Goal: Task Accomplishment & Management: Complete application form

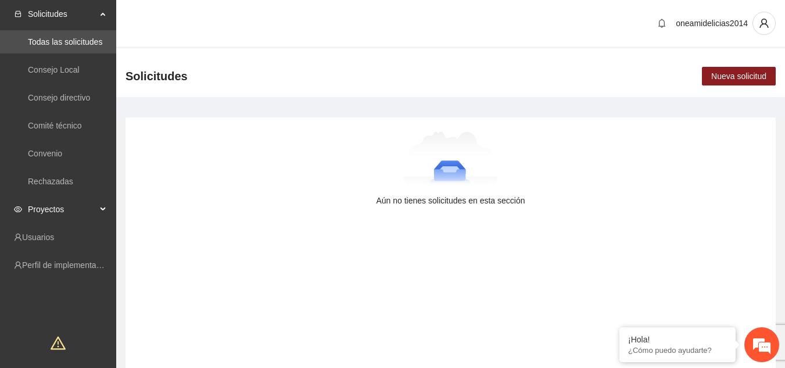
click at [63, 207] on span "Proyectos" at bounding box center [62, 209] width 69 height 23
click at [49, 237] on link "Activos" at bounding box center [41, 236] width 26 height 9
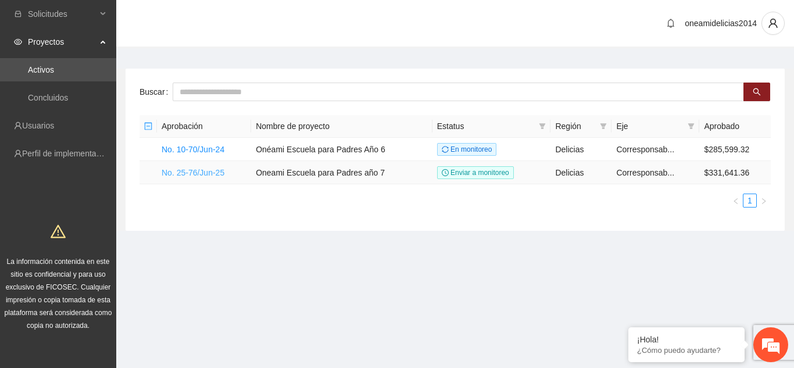
click at [195, 170] on link "No. 25-76/Jun-25" at bounding box center [193, 172] width 63 height 9
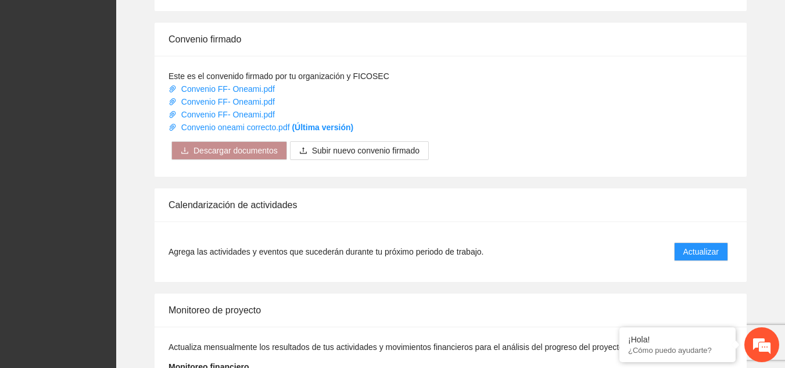
scroll to position [1104, 0]
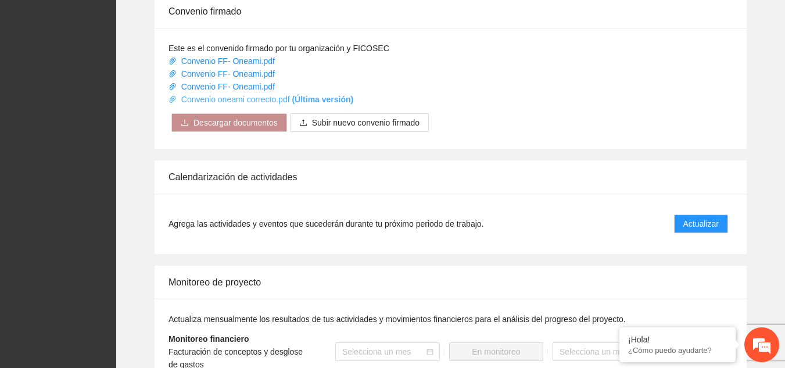
click at [269, 95] on link "Convenio oneami correcto.pdf (Última versión)" at bounding box center [261, 99] width 185 height 9
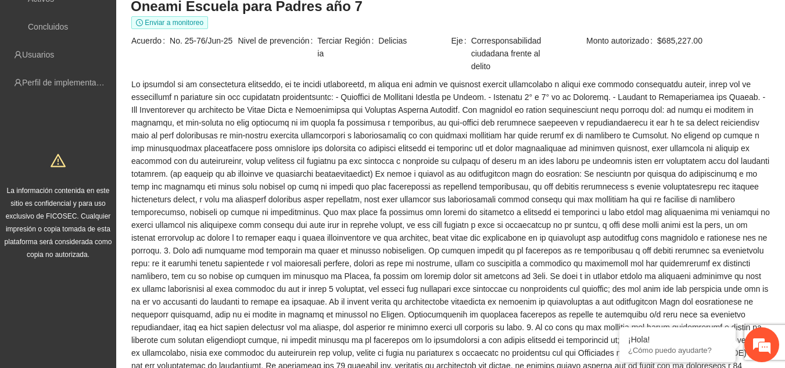
scroll to position [0, 0]
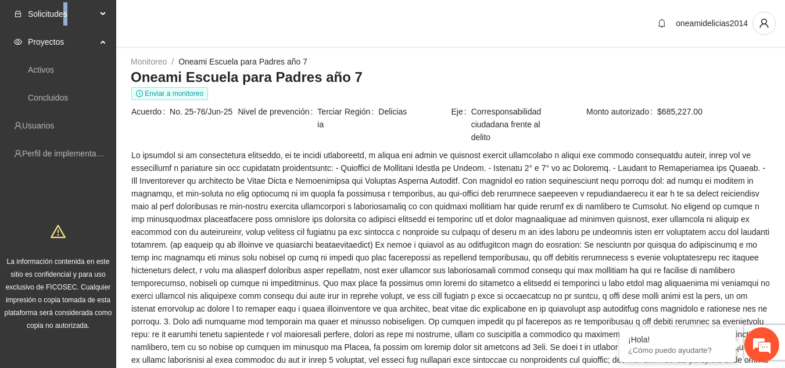
click at [65, 14] on span "Solicitudes" at bounding box center [62, 13] width 69 height 23
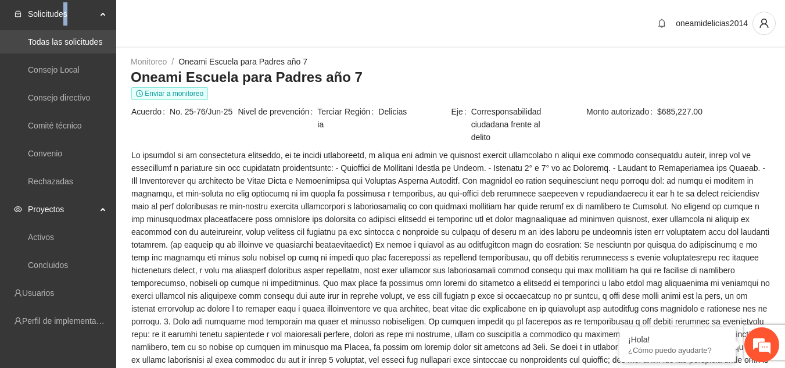
click at [70, 46] on link "Todas las solicitudes" at bounding box center [65, 41] width 74 height 9
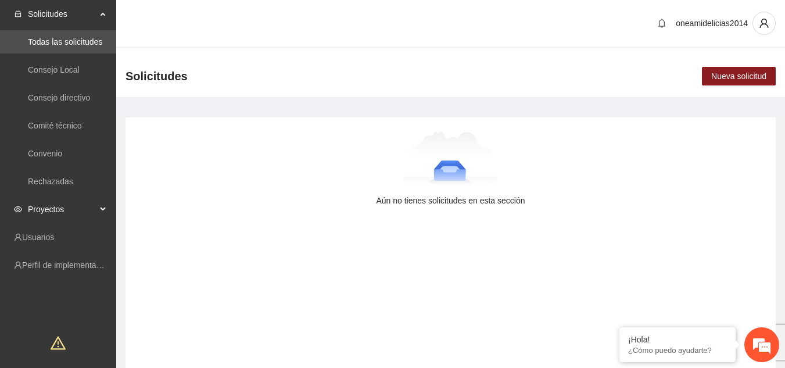
click at [63, 206] on span "Proyectos" at bounding box center [62, 209] width 69 height 23
click at [54, 241] on link "Activos" at bounding box center [41, 236] width 26 height 9
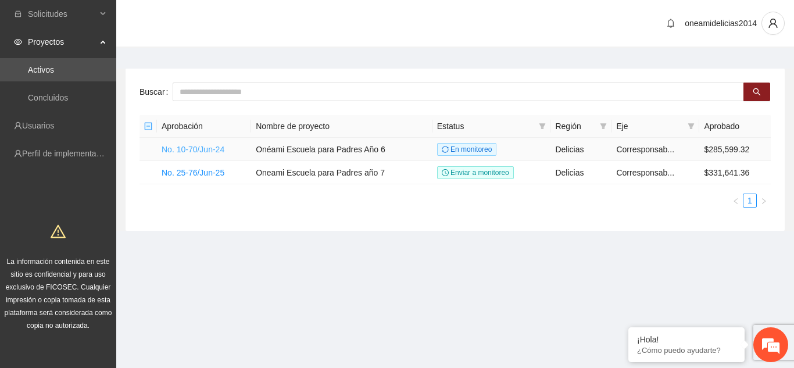
click at [214, 146] on link "No. 10-70/Jun-24" at bounding box center [193, 149] width 63 height 9
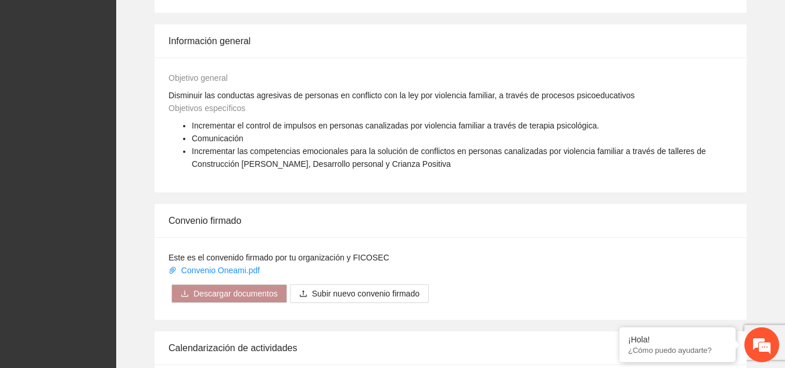
scroll to position [930, 0]
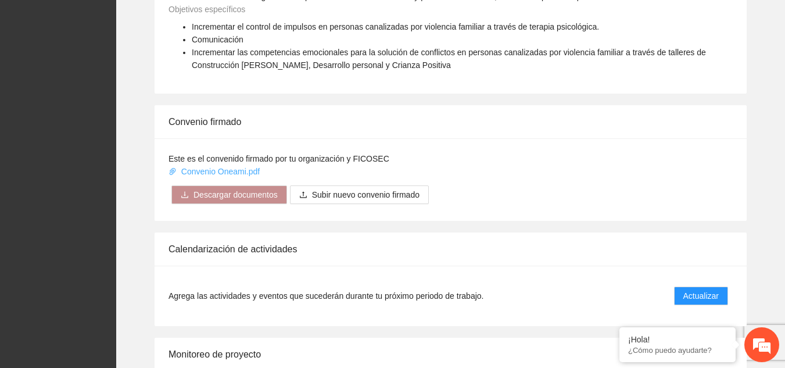
click at [246, 167] on link "Convenio Oneami.pdf" at bounding box center [216, 171] width 94 height 9
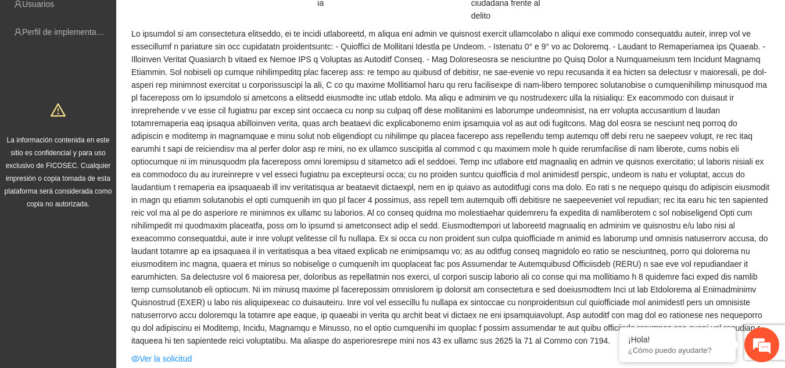
scroll to position [0, 0]
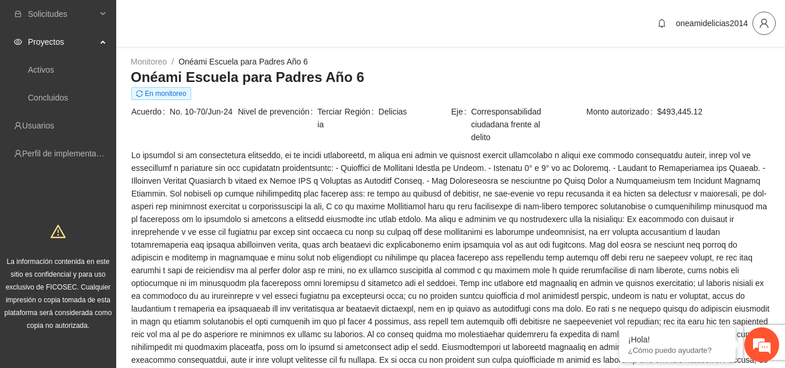
click at [762, 31] on button "button" at bounding box center [764, 23] width 23 height 23
click at [734, 69] on span "Cerrar sesión" at bounding box center [733, 67] width 73 height 13
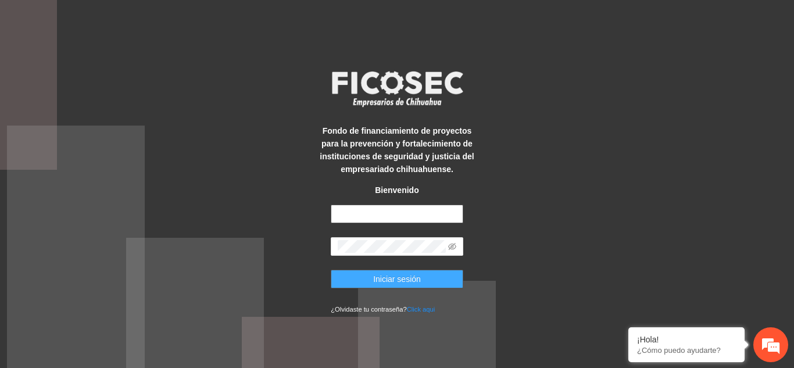
type input "**********"
click at [429, 282] on button "Iniciar sesión" at bounding box center [397, 279] width 133 height 19
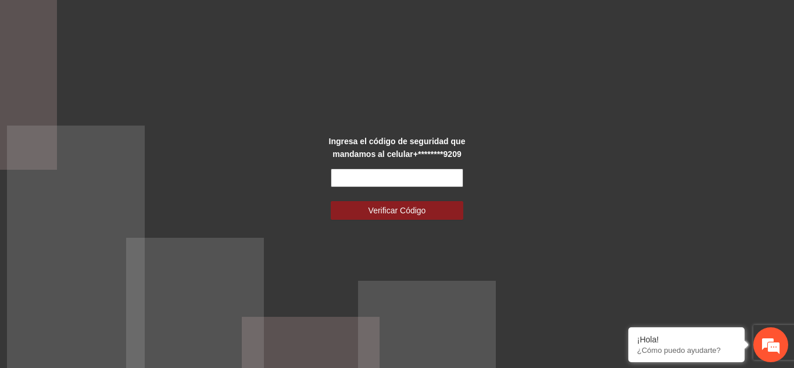
click at [406, 179] on input "text" at bounding box center [397, 178] width 133 height 19
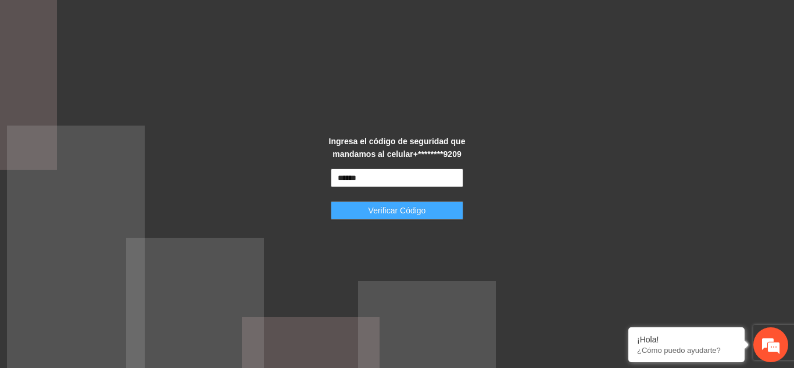
type input "******"
click at [415, 208] on span "Verificar Código" at bounding box center [397, 210] width 58 height 13
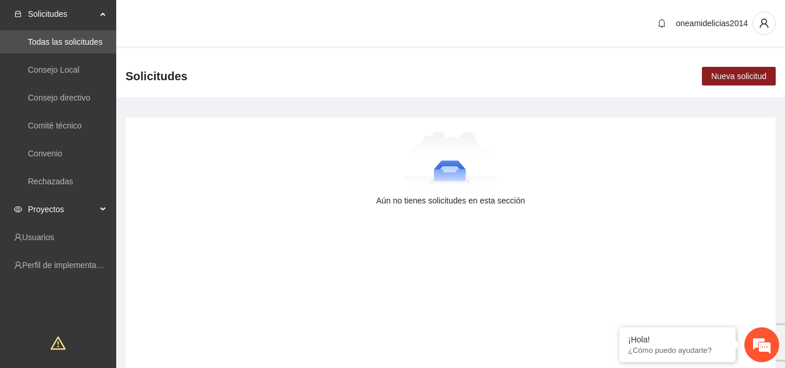
click at [61, 214] on span "Proyectos" at bounding box center [62, 209] width 69 height 23
click at [54, 238] on link "Activos" at bounding box center [41, 236] width 26 height 9
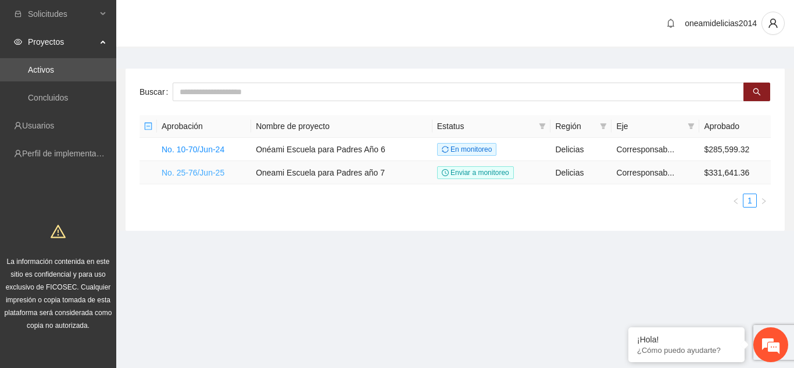
click at [202, 171] on link "No. 25-76/Jun-25" at bounding box center [193, 172] width 63 height 9
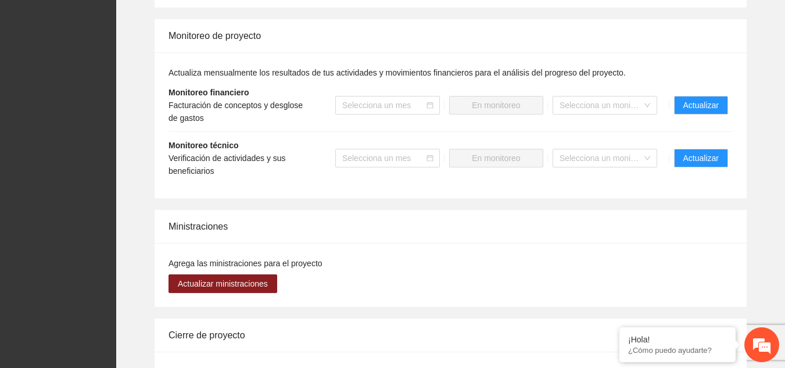
scroll to position [1332, 0]
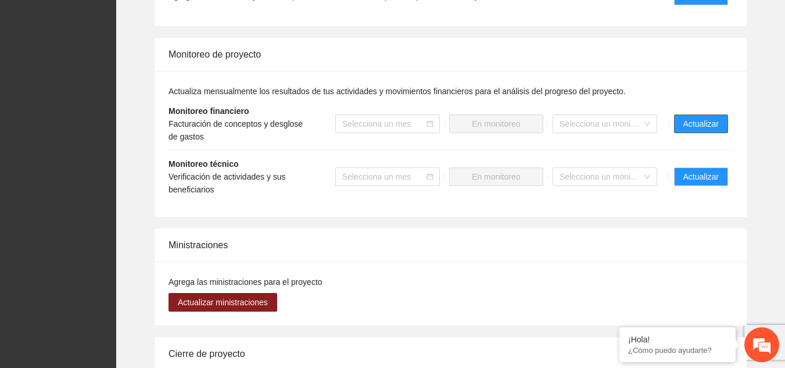
click at [694, 117] on span "Actualizar" at bounding box center [700, 123] width 35 height 13
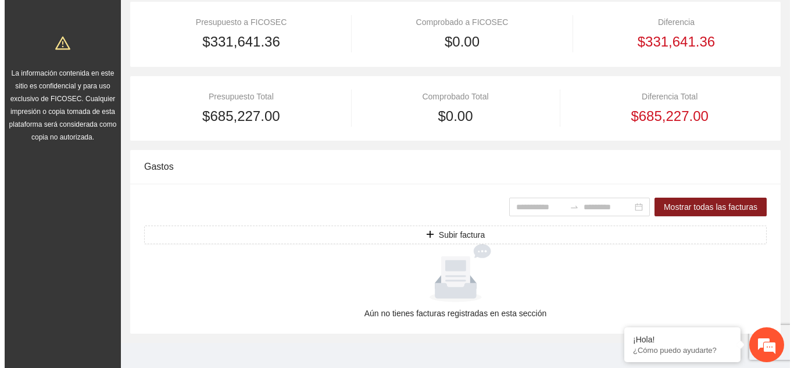
scroll to position [196, 0]
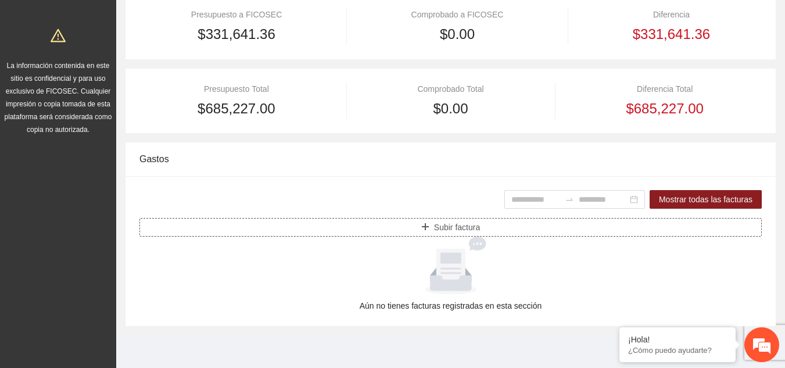
click at [474, 231] on span "Subir factura" at bounding box center [457, 227] width 46 height 13
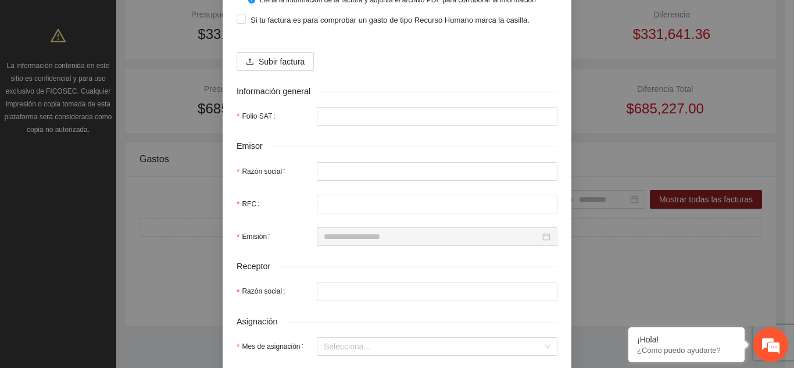
scroll to position [116, 0]
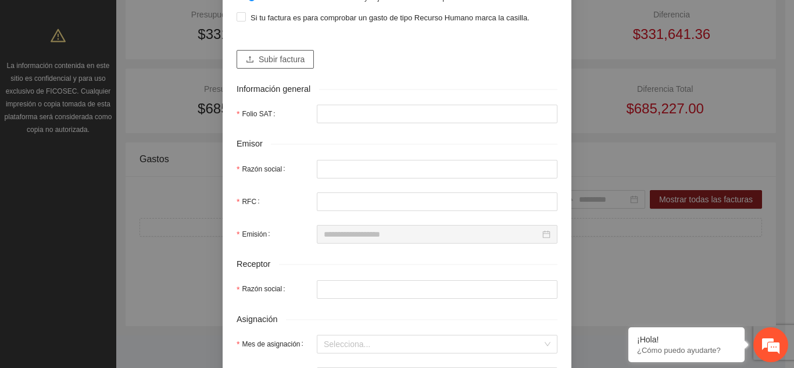
click at [266, 59] on span "Subir factura" at bounding box center [282, 59] width 46 height 13
click at [288, 60] on span "Subir factura" at bounding box center [282, 59] width 46 height 13
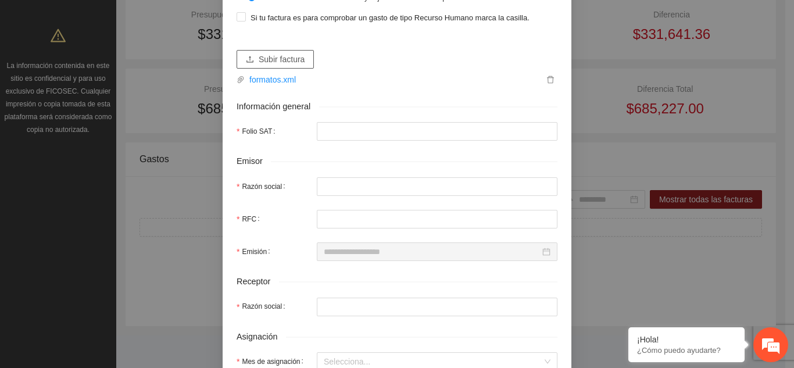
type input "**********"
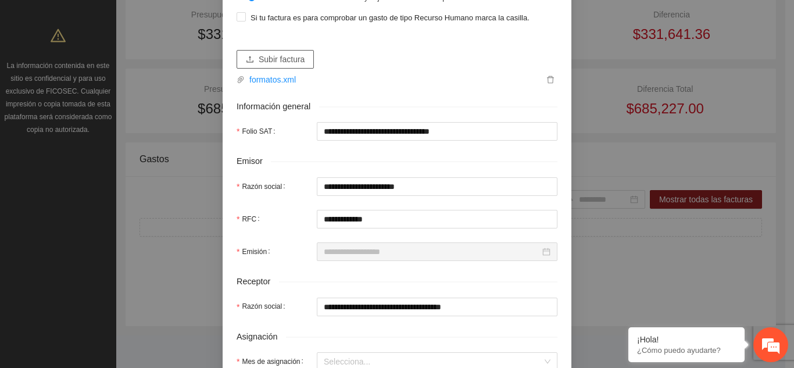
type input "**********"
click at [280, 63] on span "Subir factura" at bounding box center [282, 59] width 46 height 13
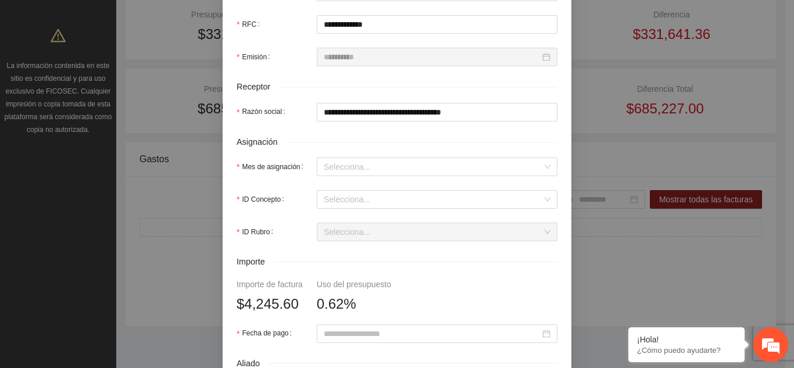
scroll to position [349, 0]
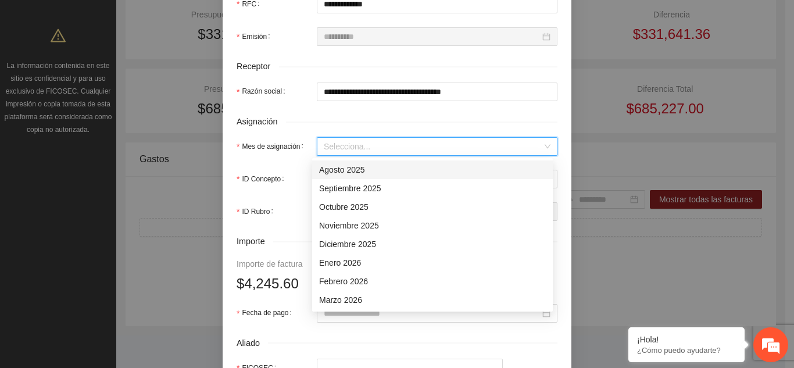
click at [336, 146] on input "Mes de asignación" at bounding box center [433, 146] width 219 height 17
click at [339, 171] on div "Agosto 2025" at bounding box center [432, 169] width 227 height 13
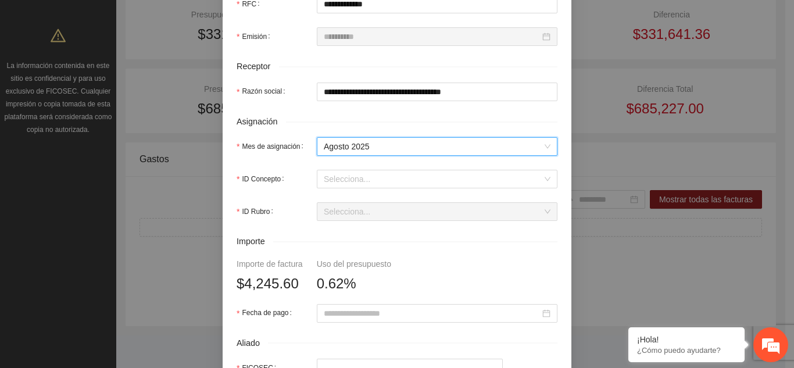
scroll to position [407, 0]
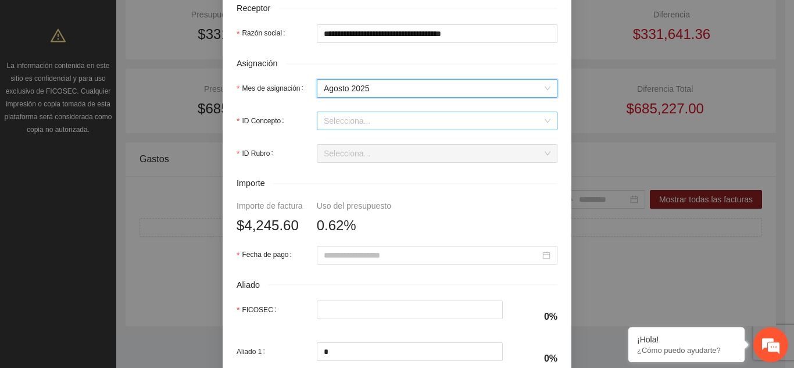
click at [371, 121] on input "ID Concepto" at bounding box center [433, 120] width 219 height 17
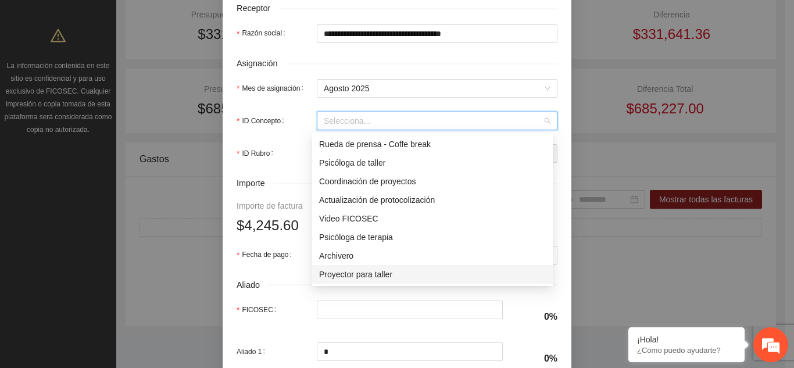
scroll to position [116, 0]
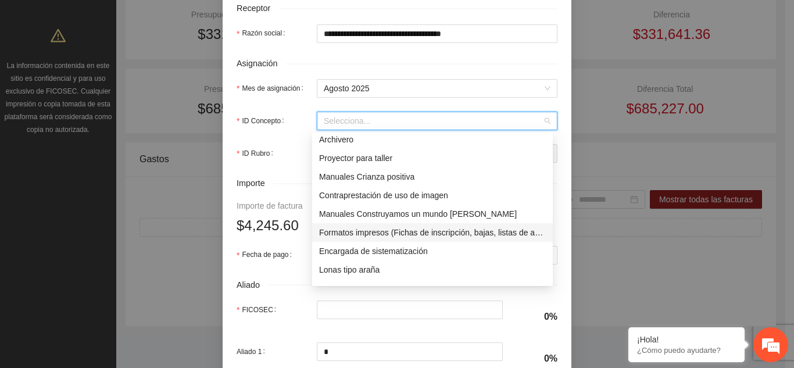
click at [407, 236] on div "Formatos impresos (Fichas de inscripción, bajas, listas de asistencia, recibos,…" at bounding box center [432, 232] width 227 height 13
type input "*******"
type input "*"
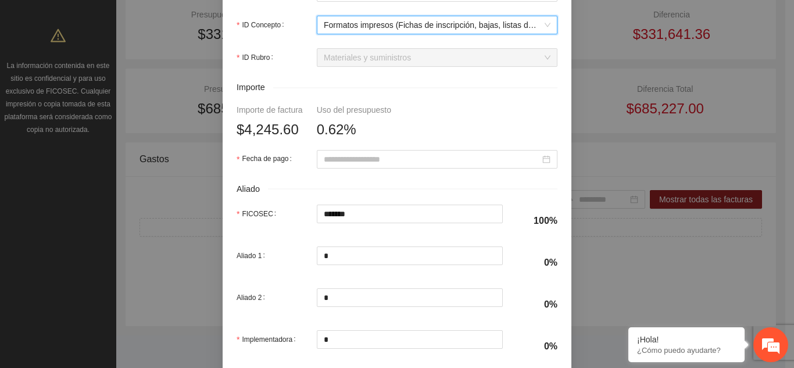
scroll to position [523, 0]
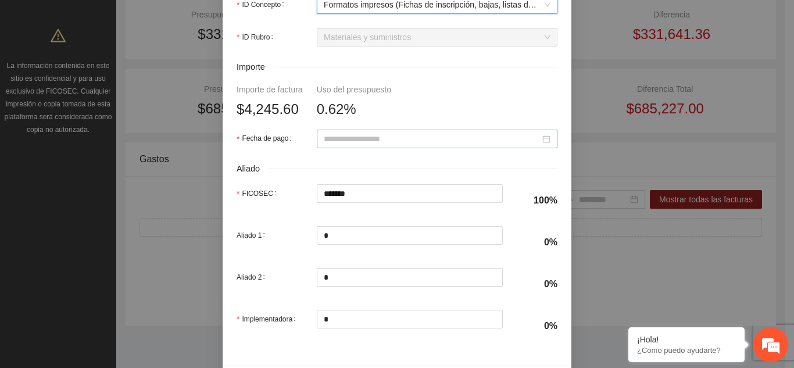
click at [439, 142] on input "Fecha de pago" at bounding box center [432, 139] width 216 height 13
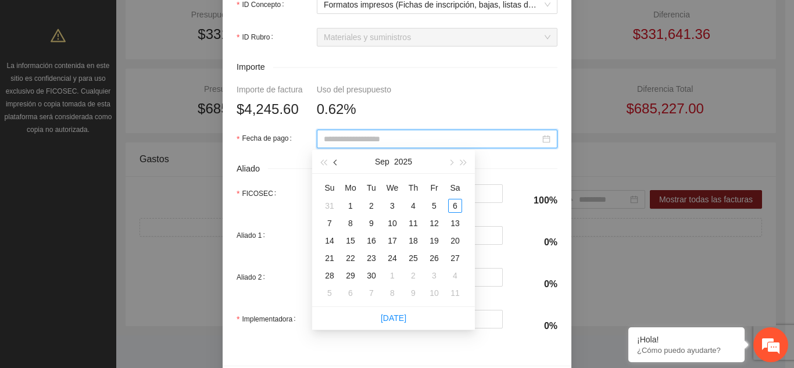
click at [339, 163] on button "button" at bounding box center [336, 161] width 13 height 23
type input "**********"
click at [433, 274] on div "29" at bounding box center [434, 275] width 14 height 14
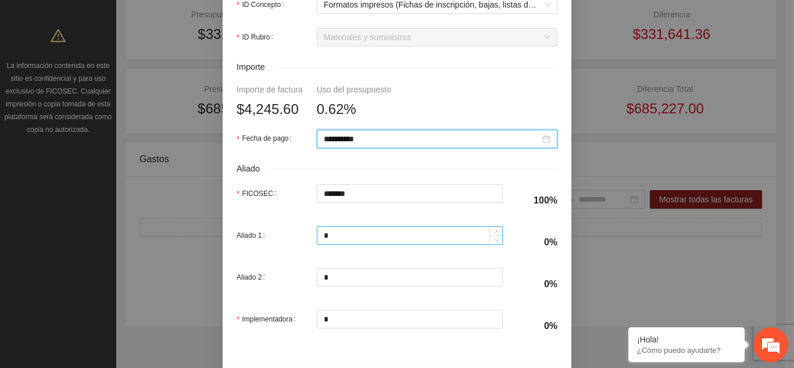
scroll to position [565, 0]
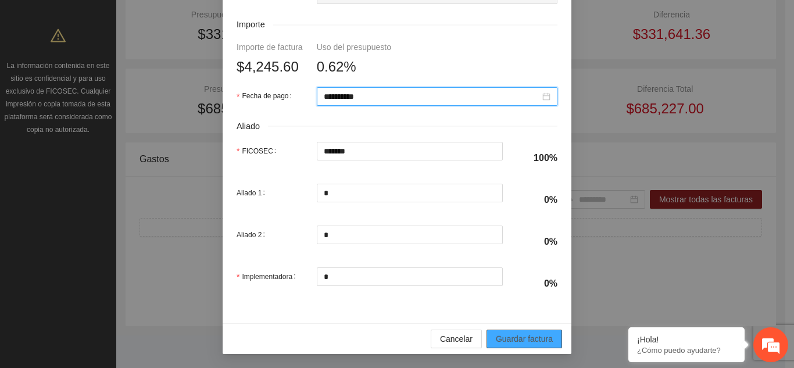
click at [514, 342] on span "Guardar factura" at bounding box center [524, 338] width 57 height 13
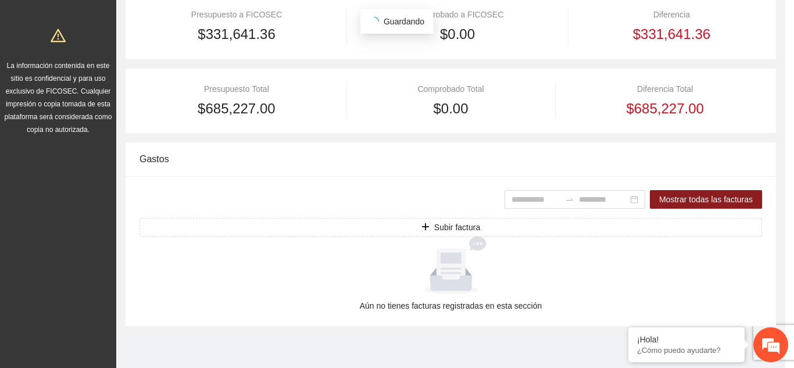
scroll to position [472, 0]
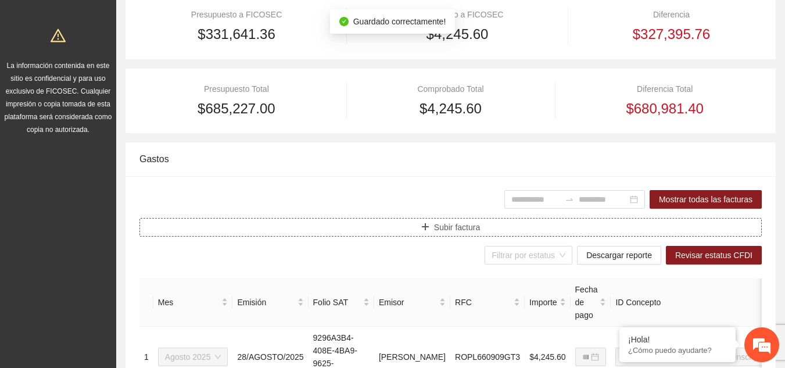
click at [388, 228] on button "Subir factura" at bounding box center [450, 227] width 622 height 19
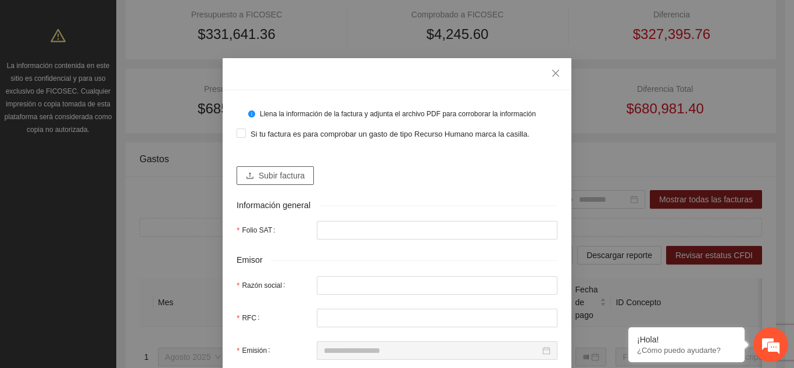
click at [291, 174] on span "Subir factura" at bounding box center [282, 175] width 46 height 13
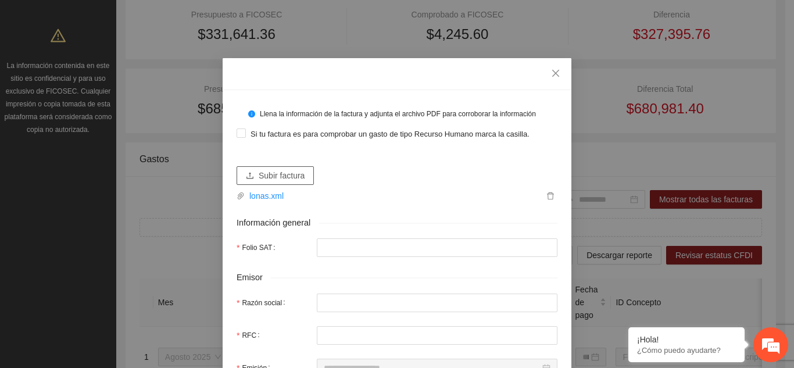
type input "**********"
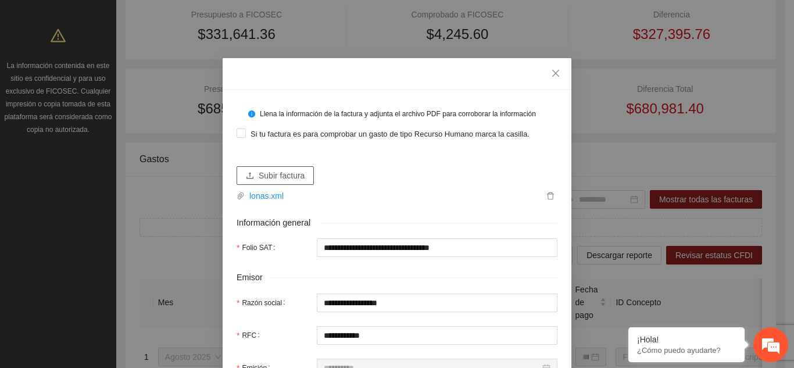
click at [295, 173] on span "Subir factura" at bounding box center [282, 175] width 46 height 13
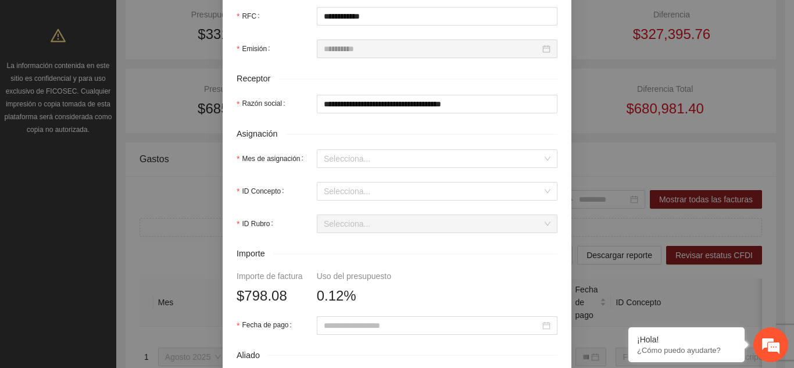
scroll to position [349, 0]
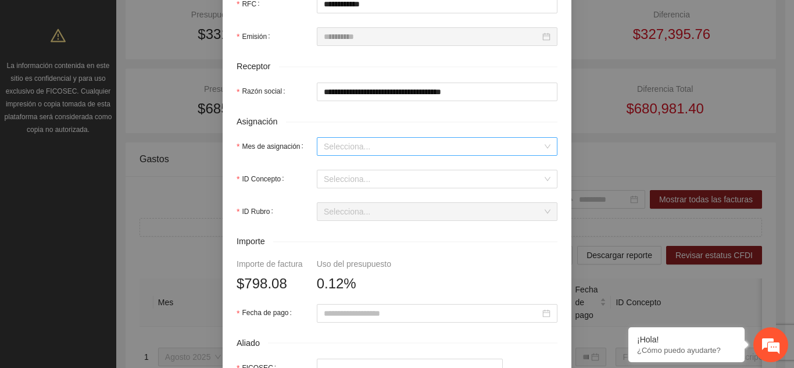
click at [395, 146] on input "Mes de asignación" at bounding box center [433, 146] width 219 height 17
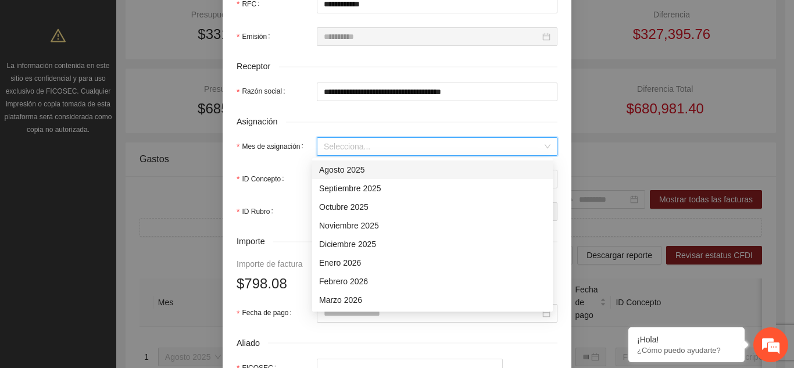
click at [363, 172] on div "Agosto 2025" at bounding box center [432, 169] width 227 height 13
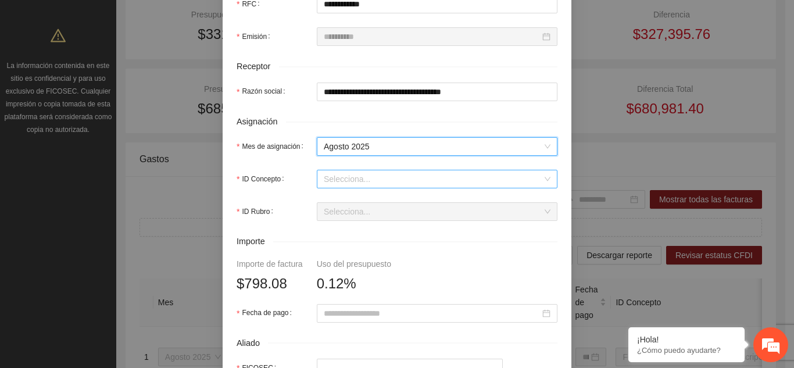
click at [379, 177] on input "ID Concepto" at bounding box center [433, 178] width 219 height 17
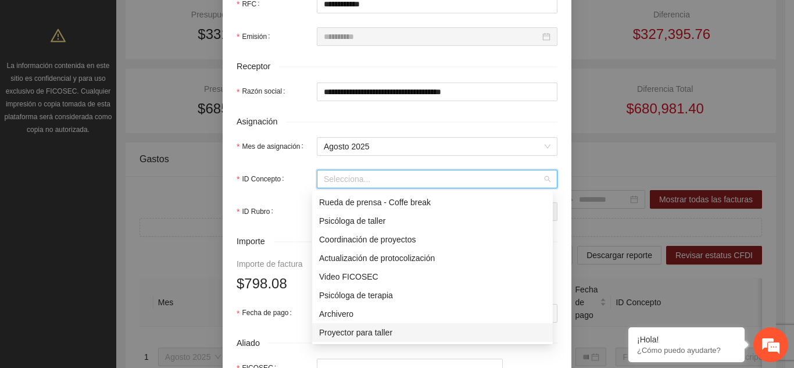
scroll to position [116, 0]
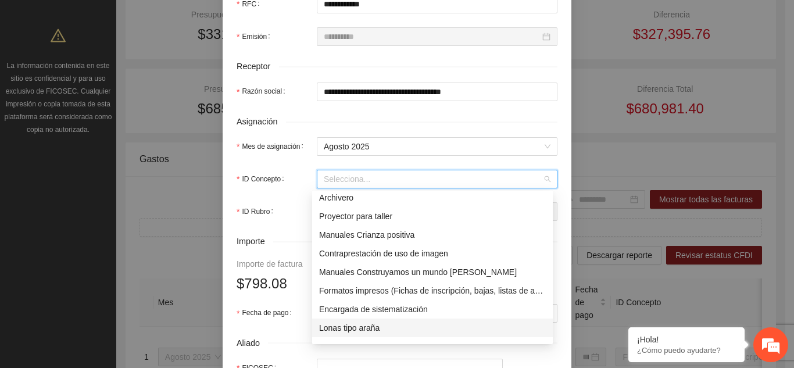
click at [364, 327] on div "Lonas tipo araña" at bounding box center [432, 327] width 227 height 13
type input "******"
type input "*"
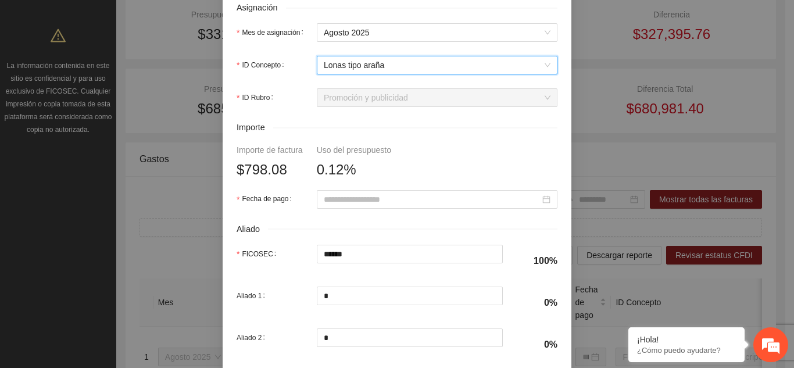
scroll to position [465, 0]
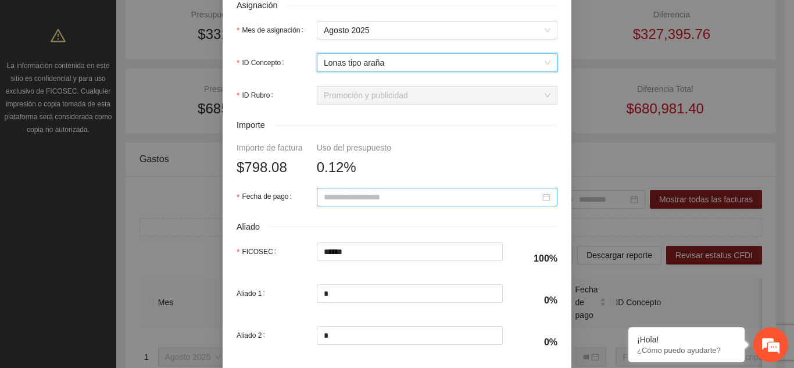
click at [391, 198] on input "Fecha de pago" at bounding box center [432, 197] width 216 height 13
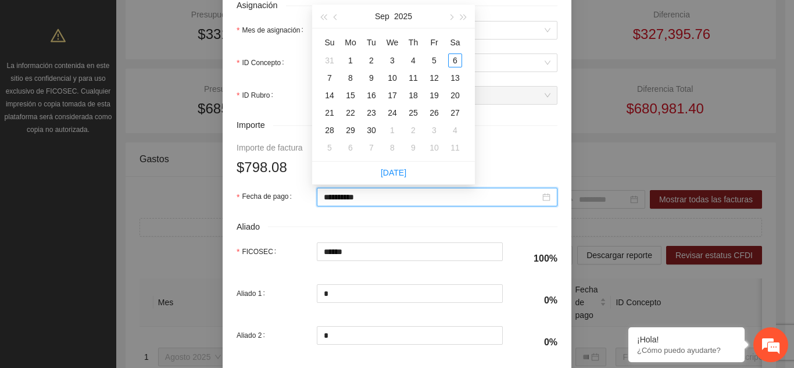
type input "**********"
click at [338, 14] on button "button" at bounding box center [336, 16] width 13 height 23
type input "**********"
click at [433, 131] on div "29" at bounding box center [434, 130] width 14 height 14
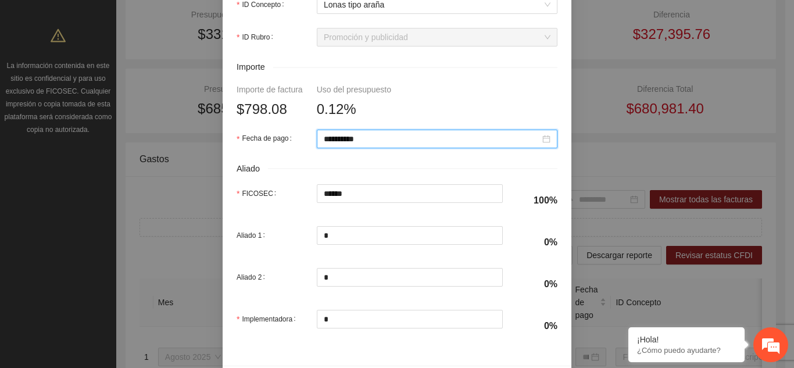
scroll to position [565, 0]
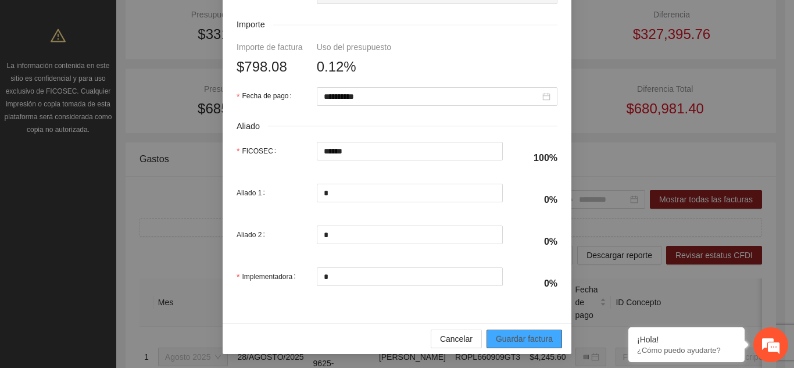
click at [521, 339] on span "Guardar factura" at bounding box center [524, 338] width 57 height 13
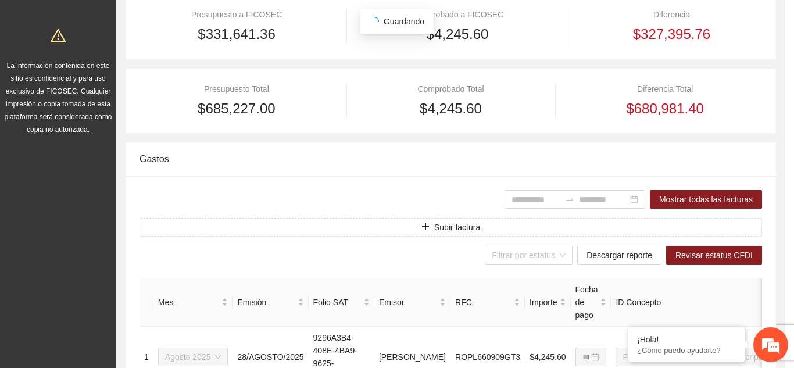
scroll to position [472, 0]
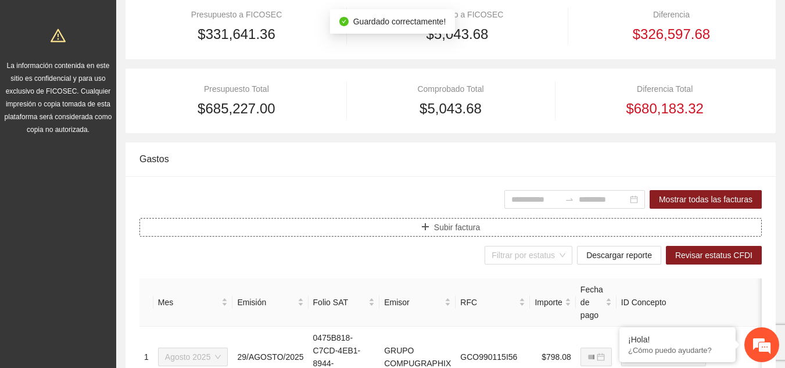
click at [398, 226] on button "Subir factura" at bounding box center [450, 227] width 622 height 19
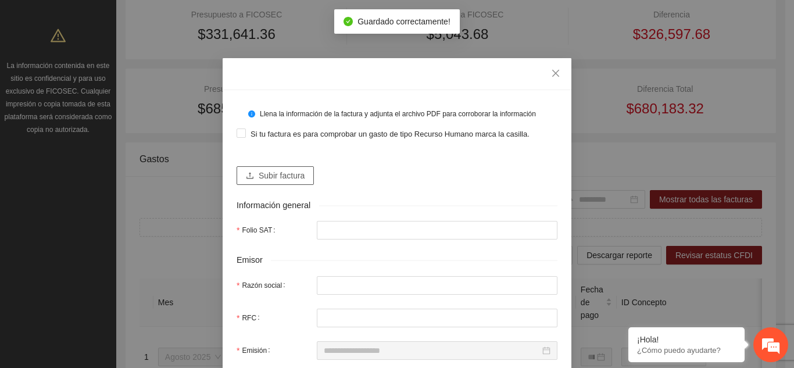
click at [277, 172] on span "Subir factura" at bounding box center [282, 175] width 46 height 13
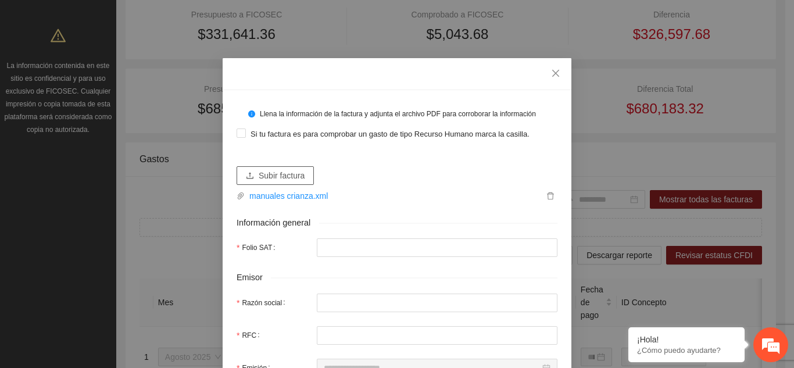
type input "**********"
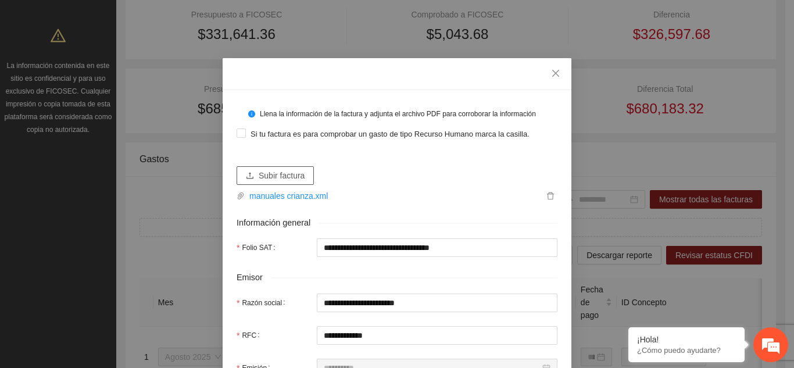
click at [289, 179] on span "Subir factura" at bounding box center [282, 175] width 46 height 13
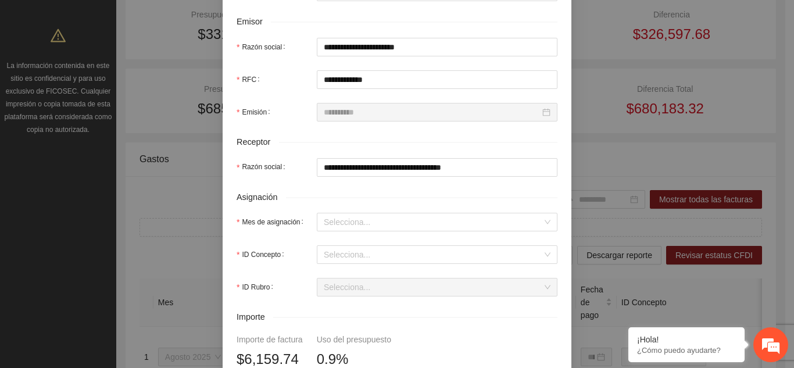
scroll to position [291, 0]
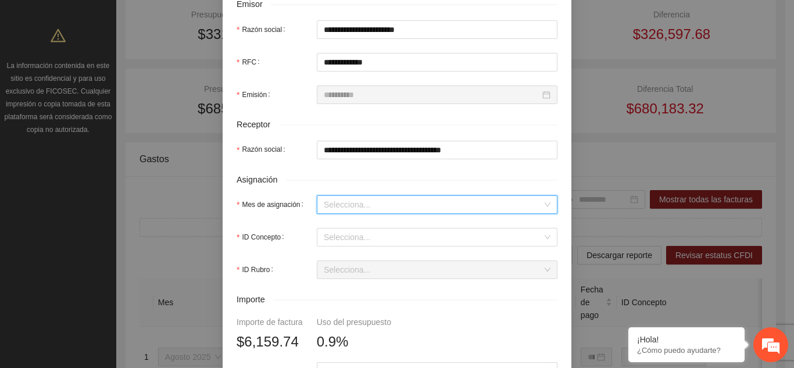
click at [356, 207] on input "Mes de asignación" at bounding box center [433, 204] width 219 height 17
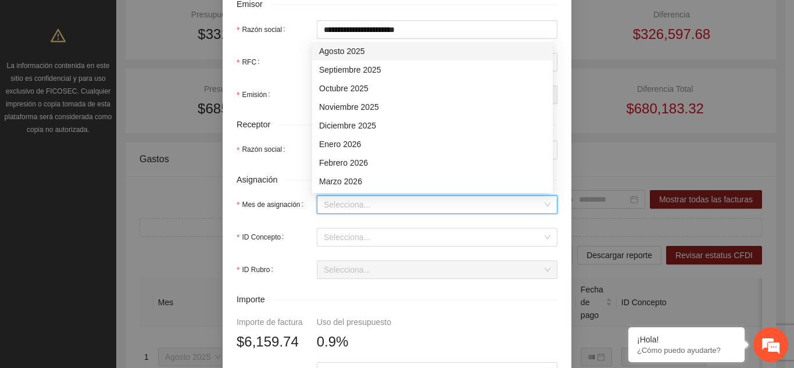
click at [366, 52] on div "Agosto 2025" at bounding box center [432, 51] width 227 height 13
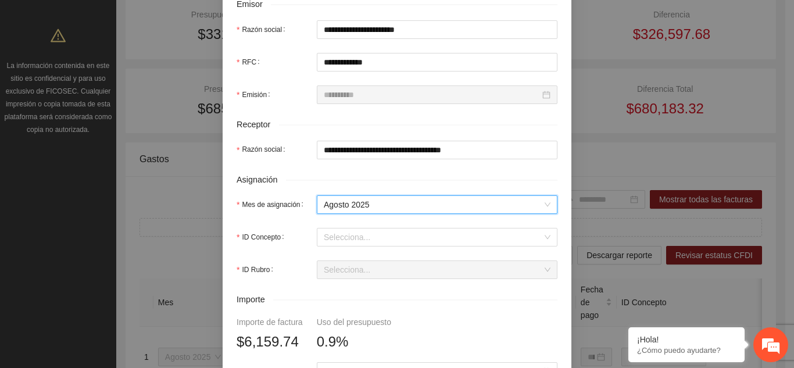
scroll to position [349, 0]
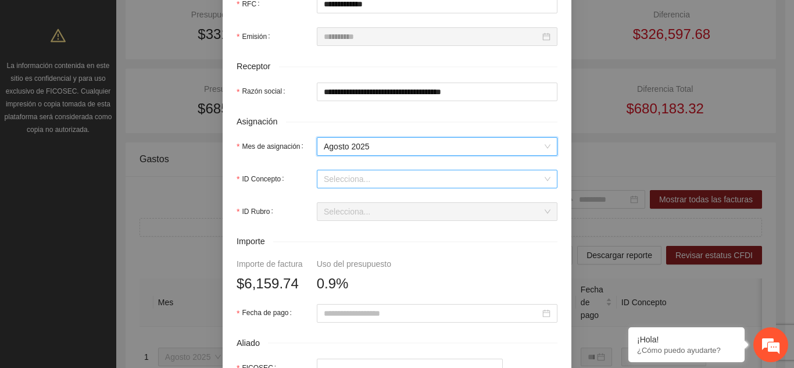
click at [377, 184] on input "ID Concepto" at bounding box center [433, 178] width 219 height 17
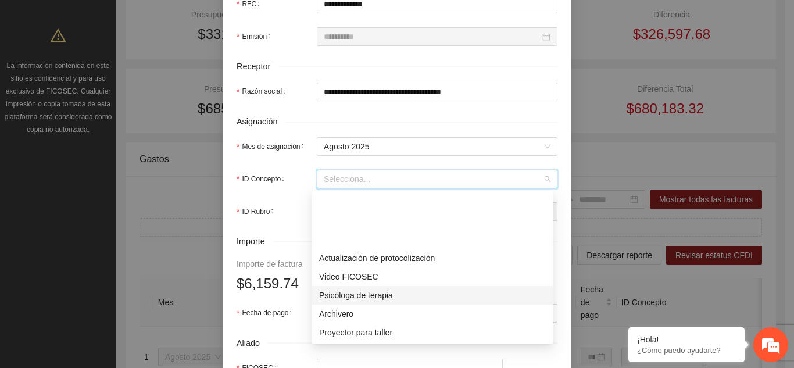
scroll to position [58, 0]
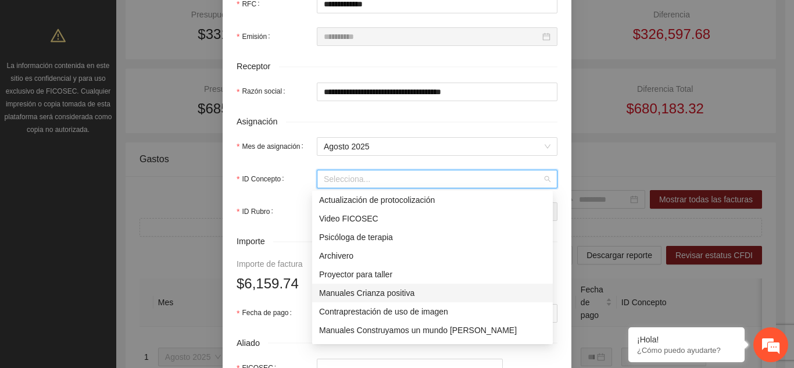
click at [388, 294] on div "Manuales Crianza positiva" at bounding box center [432, 293] width 227 height 13
type input "********"
type input "*"
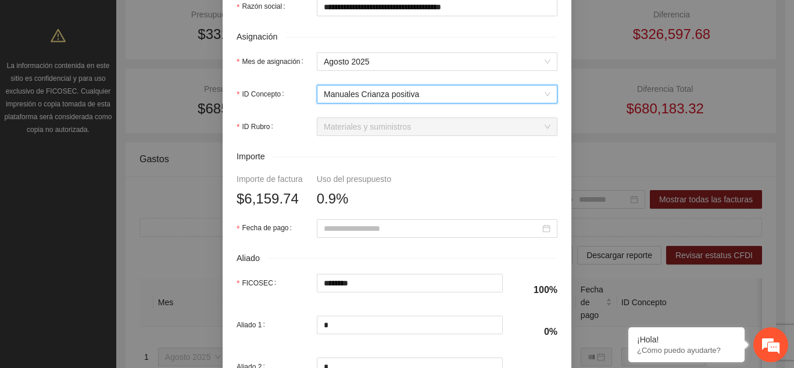
scroll to position [407, 0]
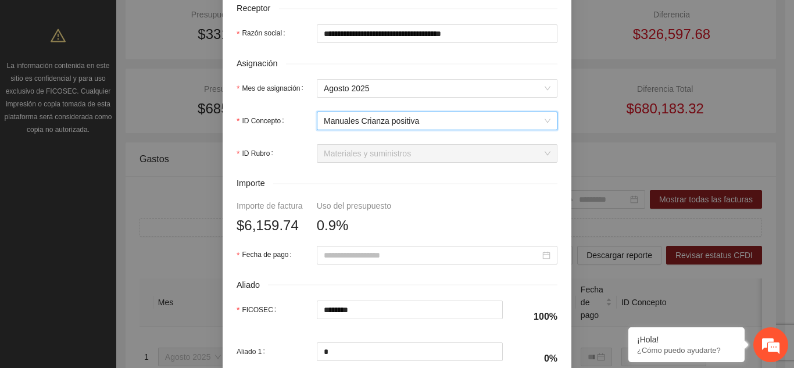
click at [429, 123] on span "Manuales Crianza positiva" at bounding box center [437, 120] width 227 height 17
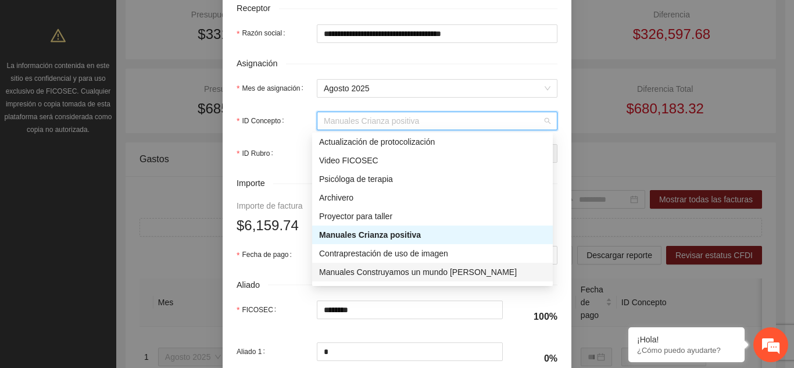
click at [396, 272] on div "Manuales Construyamos un mundo de paz" at bounding box center [432, 272] width 227 height 13
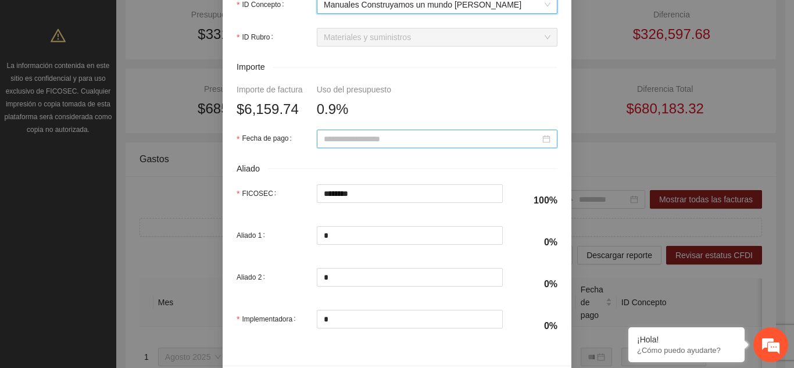
scroll to position [565, 0]
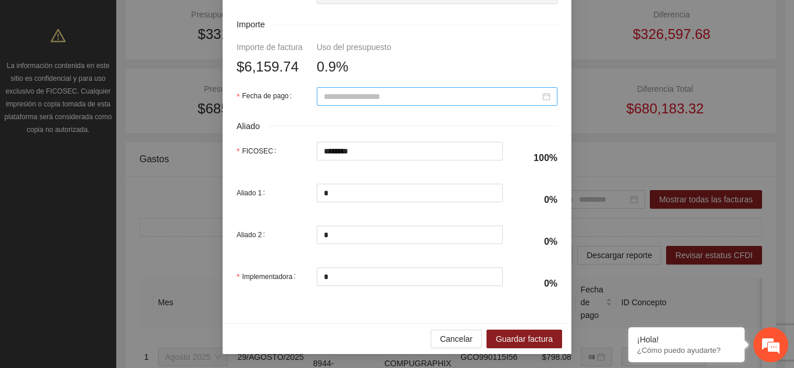
click at [374, 94] on input "Fecha de pago" at bounding box center [432, 96] width 216 height 13
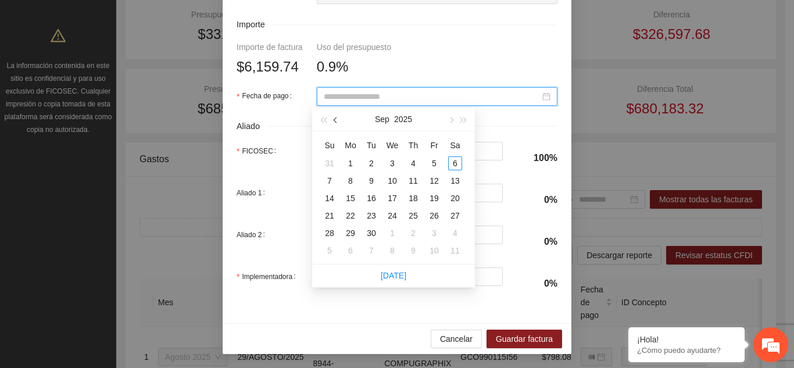
click at [335, 119] on span "button" at bounding box center [337, 120] width 6 height 6
type input "**********"
click at [430, 234] on div "29" at bounding box center [434, 233] width 14 height 14
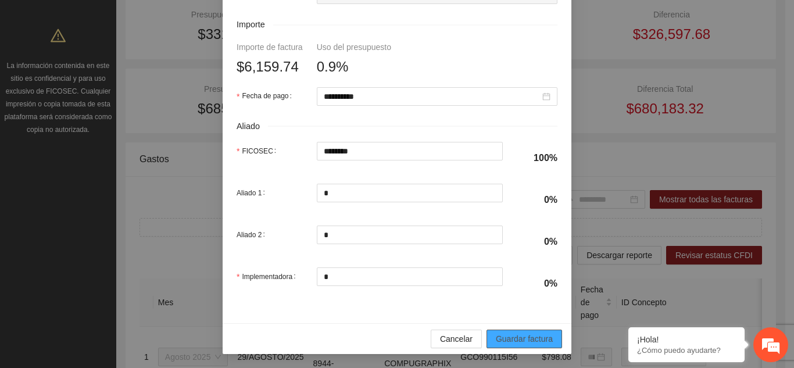
click at [509, 337] on span "Guardar factura" at bounding box center [524, 338] width 57 height 13
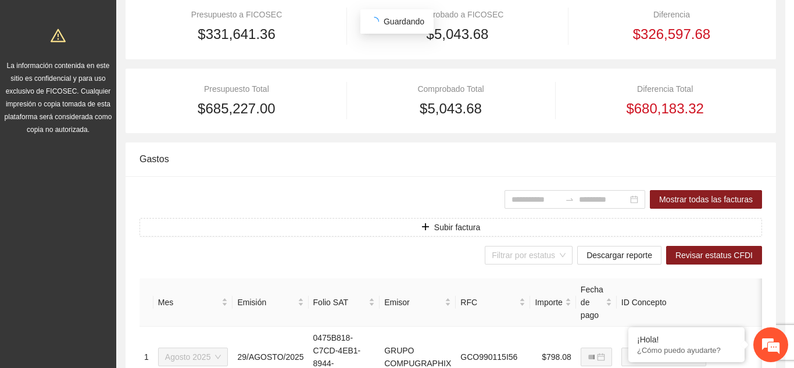
scroll to position [472, 0]
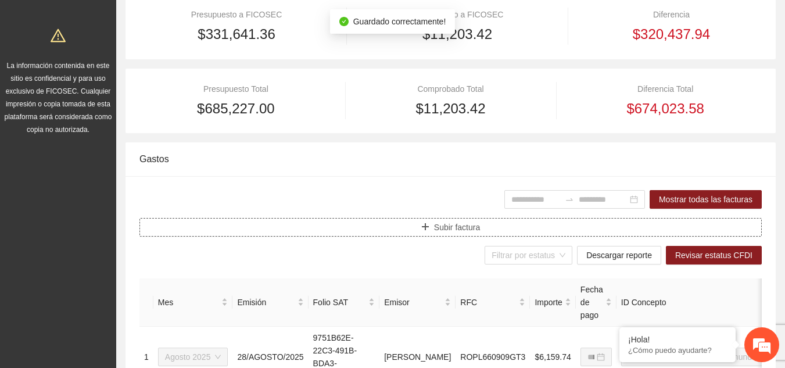
click at [396, 225] on button "Subir factura" at bounding box center [450, 227] width 622 height 19
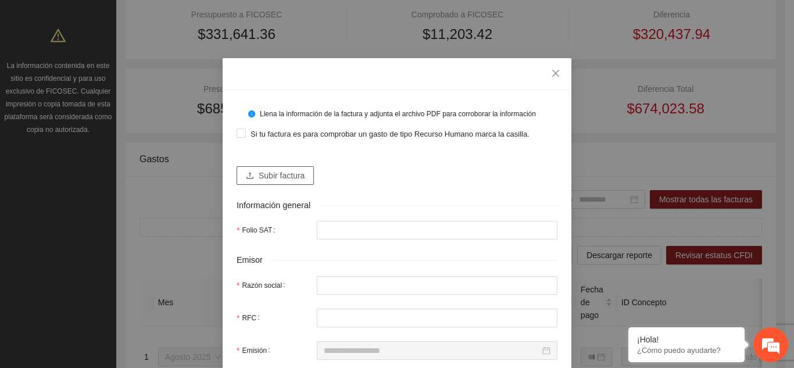
click at [279, 177] on span "Subir factura" at bounding box center [282, 175] width 46 height 13
click at [291, 177] on span "Subir factura" at bounding box center [282, 175] width 46 height 13
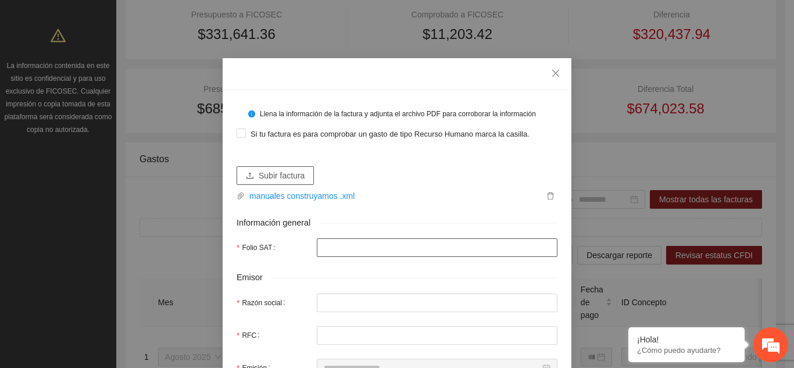
type input "**********"
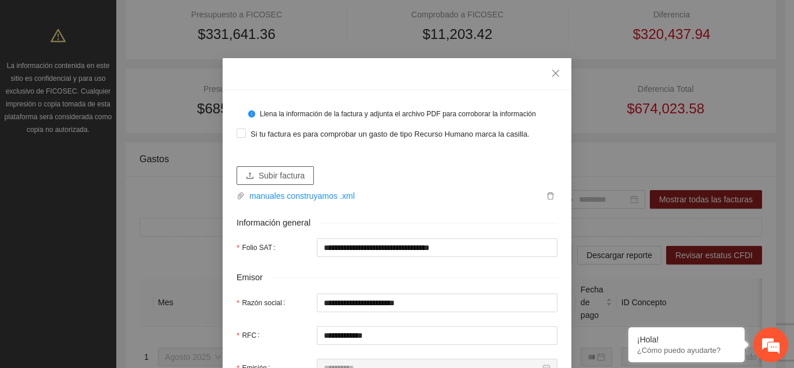
click at [287, 179] on span "Subir factura" at bounding box center [282, 175] width 46 height 13
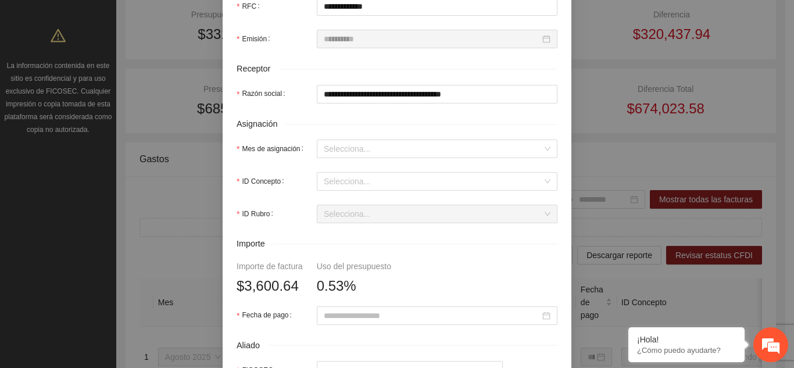
scroll to position [349, 0]
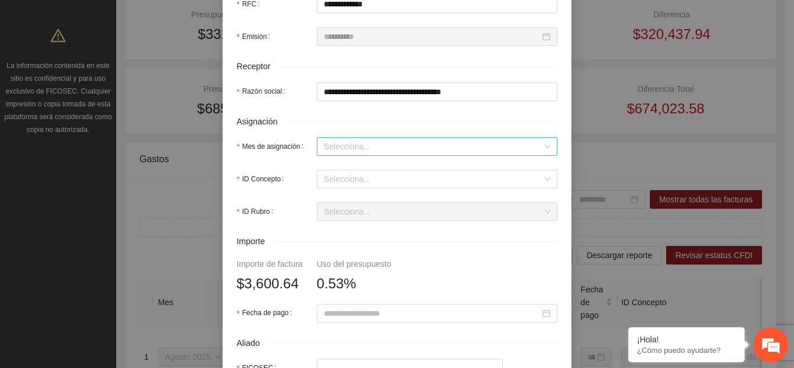
click at [385, 149] on input "Mes de asignación" at bounding box center [433, 146] width 219 height 17
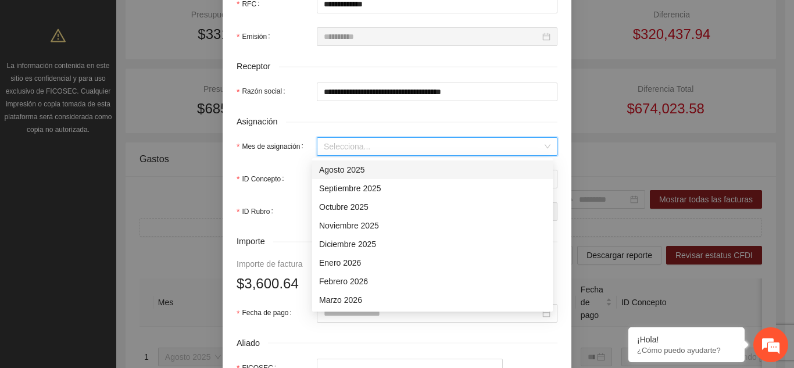
click at [365, 170] on div "Agosto 2025" at bounding box center [432, 169] width 227 height 13
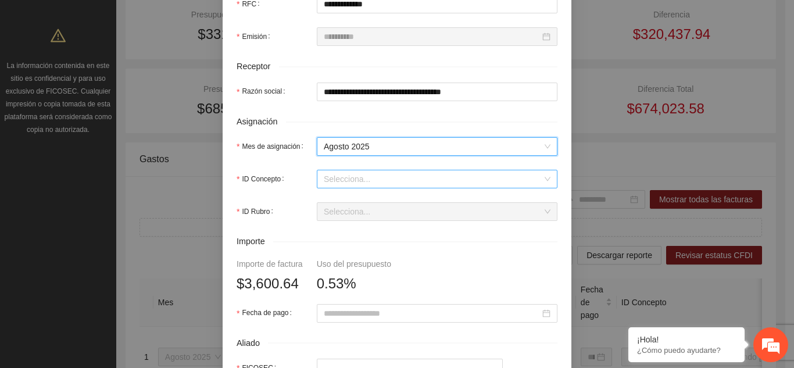
click at [383, 174] on input "ID Concepto" at bounding box center [433, 178] width 219 height 17
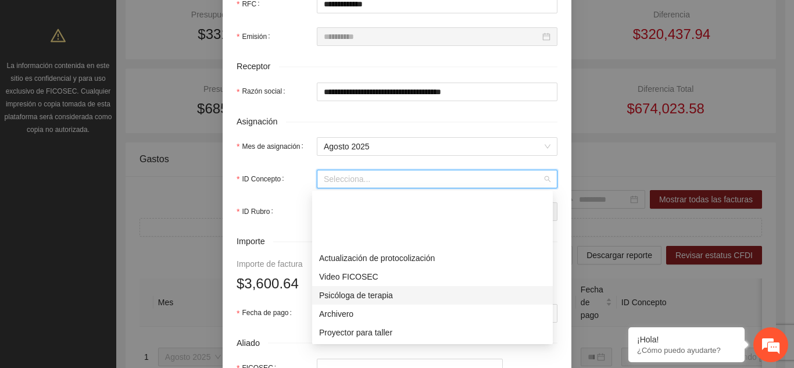
scroll to position [116, 0]
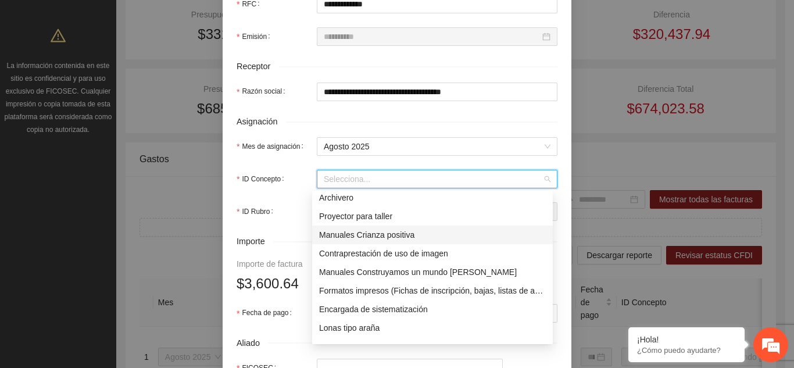
click at [388, 230] on div "Manuales Crianza positiva" at bounding box center [432, 234] width 227 height 13
type input "********"
type input "*"
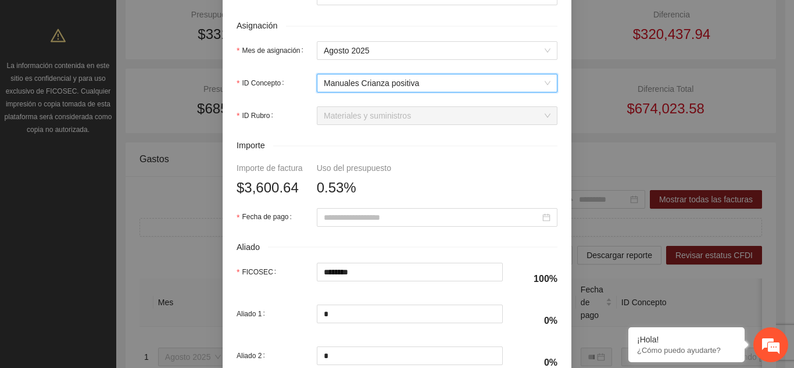
scroll to position [465, 0]
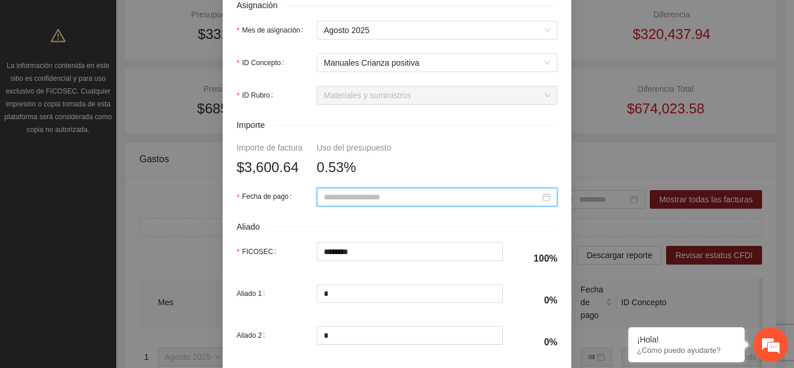
click at [392, 198] on input "Fecha de pago" at bounding box center [432, 197] width 216 height 13
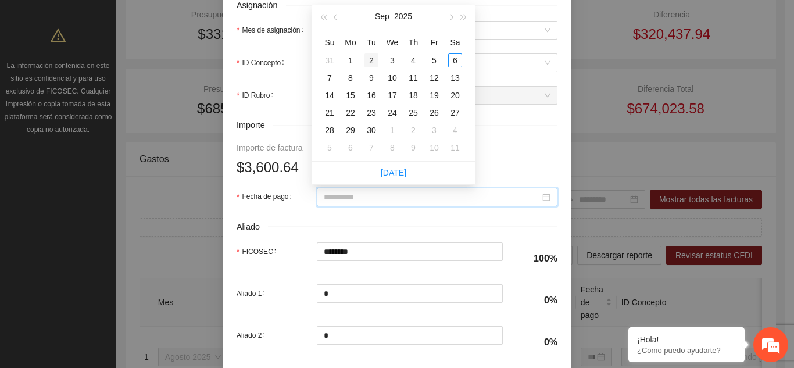
type input "**********"
click at [339, 15] on button "button" at bounding box center [336, 16] width 13 height 23
type input "**********"
click at [431, 128] on div "29" at bounding box center [434, 130] width 14 height 14
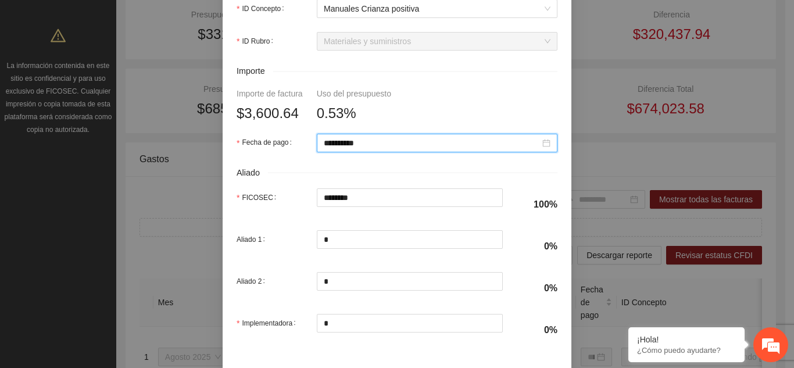
scroll to position [565, 0]
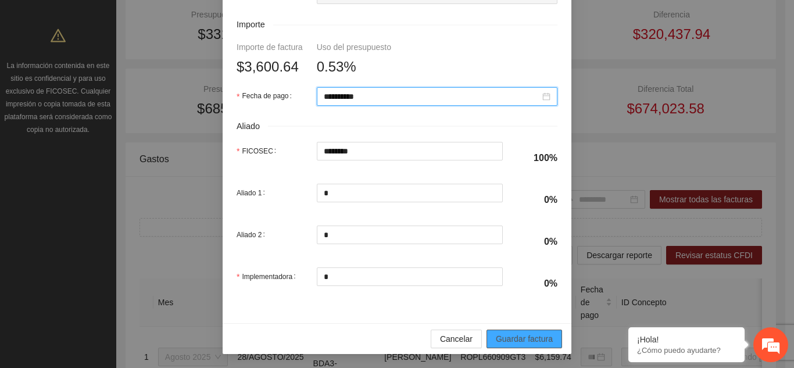
click at [510, 336] on span "Guardar factura" at bounding box center [524, 338] width 57 height 13
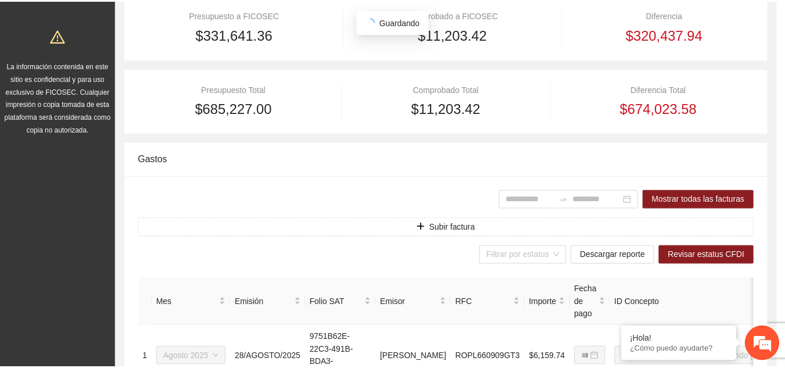
scroll to position [472, 0]
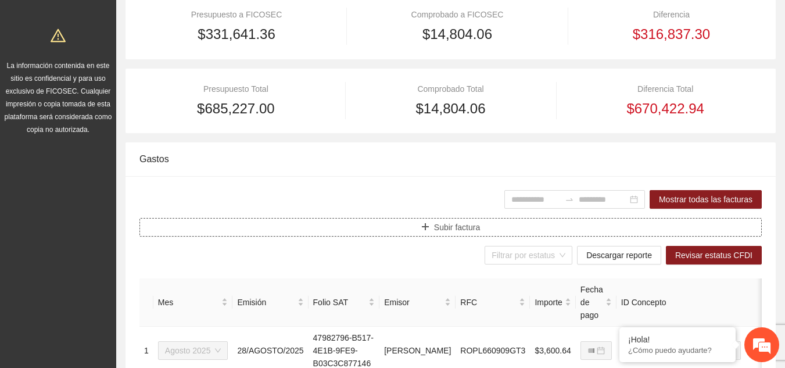
click at [367, 229] on button "Subir factura" at bounding box center [450, 227] width 622 height 19
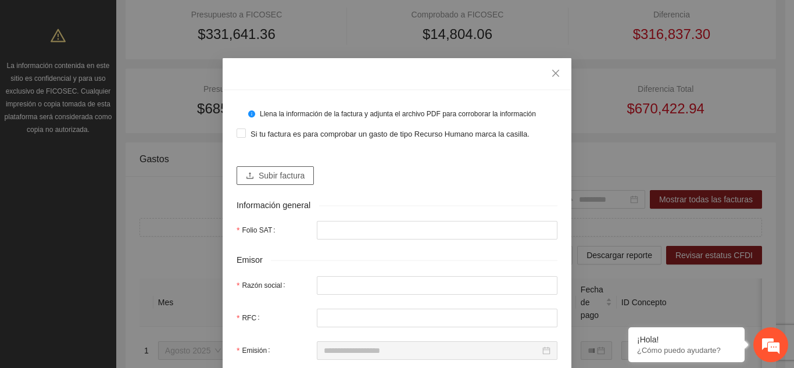
click at [260, 171] on span "Subir factura" at bounding box center [282, 175] width 46 height 13
click at [552, 78] on span "Close" at bounding box center [555, 73] width 31 height 31
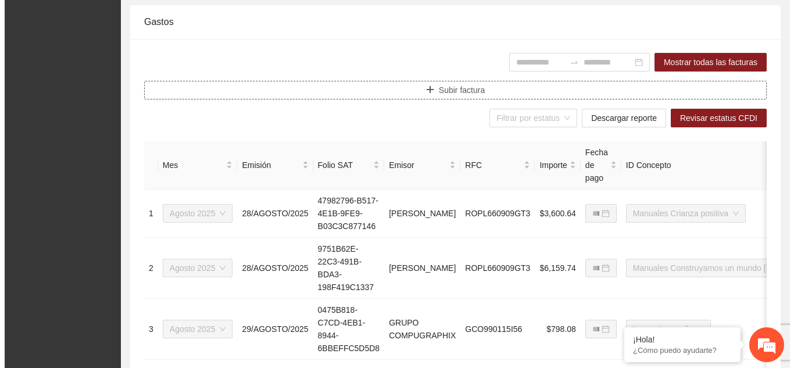
scroll to position [312, 0]
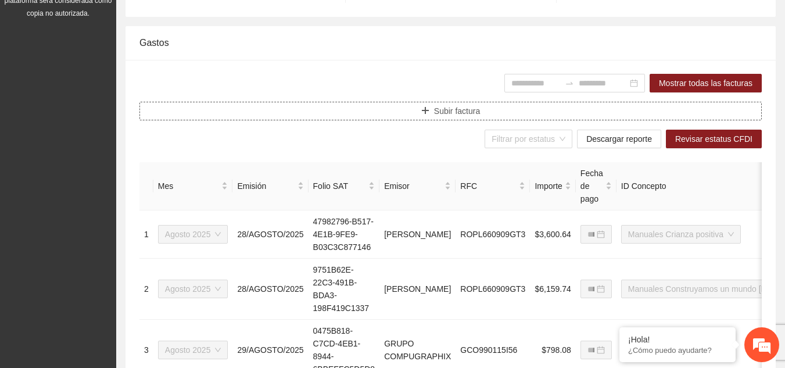
click at [361, 107] on button "Subir factura" at bounding box center [450, 111] width 622 height 19
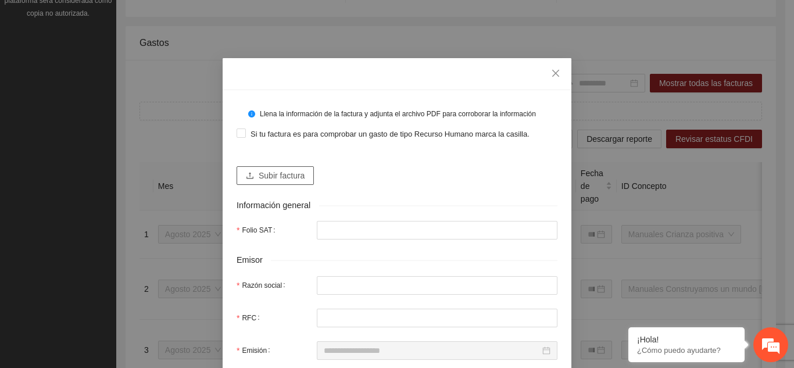
click at [268, 171] on span "Subir factura" at bounding box center [282, 175] width 46 height 13
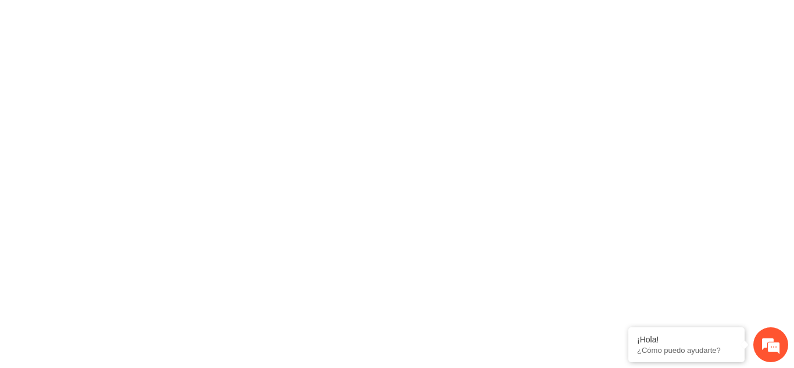
scroll to position [0, 0]
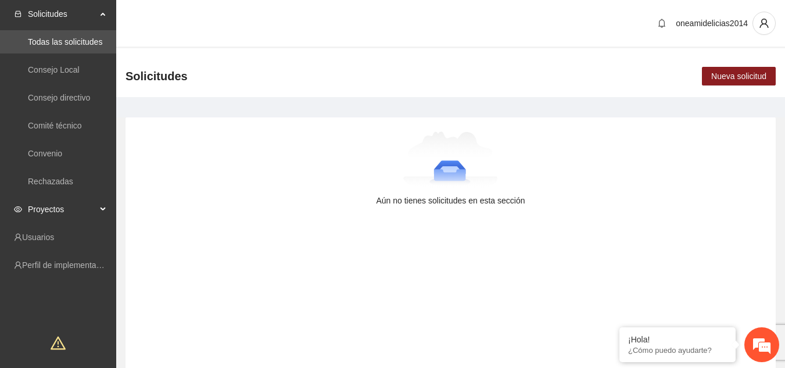
click at [66, 207] on span "Proyectos" at bounding box center [62, 209] width 69 height 23
click at [54, 240] on link "Activos" at bounding box center [41, 236] width 26 height 9
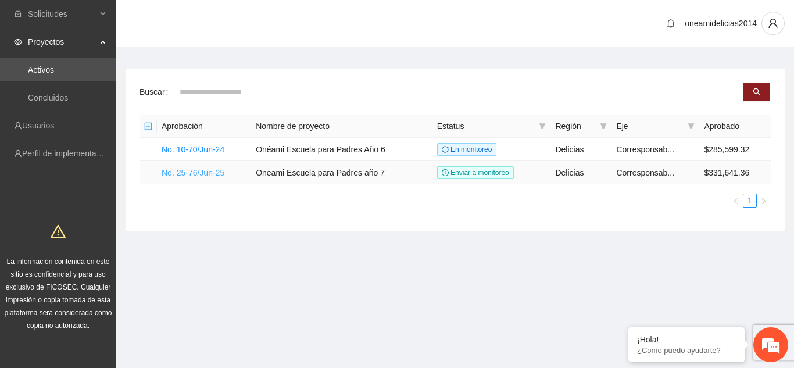
click at [209, 169] on link "No. 25-76/Jun-25" at bounding box center [193, 172] width 63 height 9
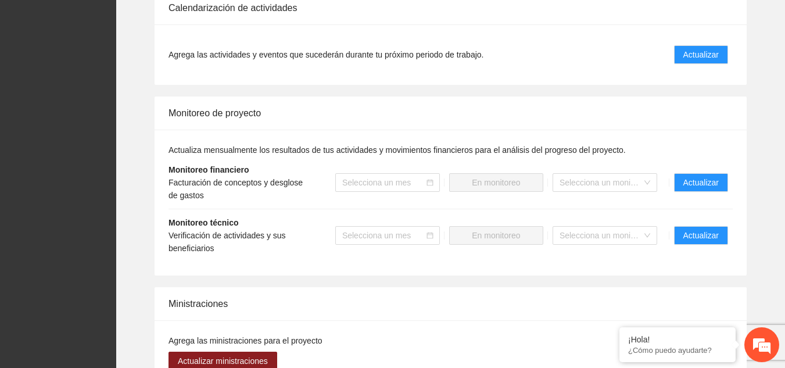
scroll to position [1274, 0]
click at [686, 176] on span "Actualizar" at bounding box center [700, 182] width 35 height 13
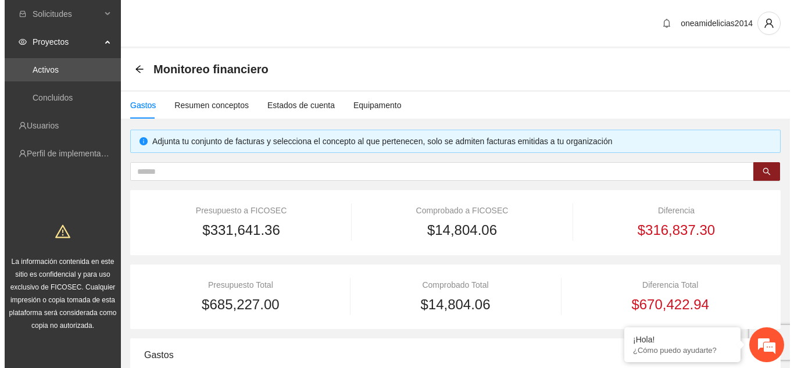
scroll to position [291, 0]
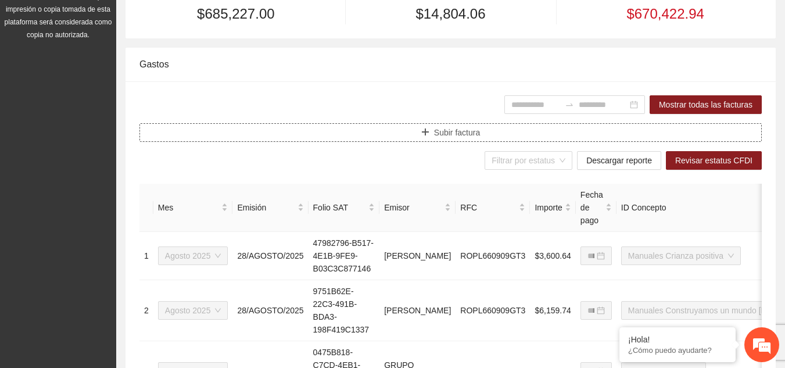
click at [399, 127] on button "Subir factura" at bounding box center [450, 132] width 622 height 19
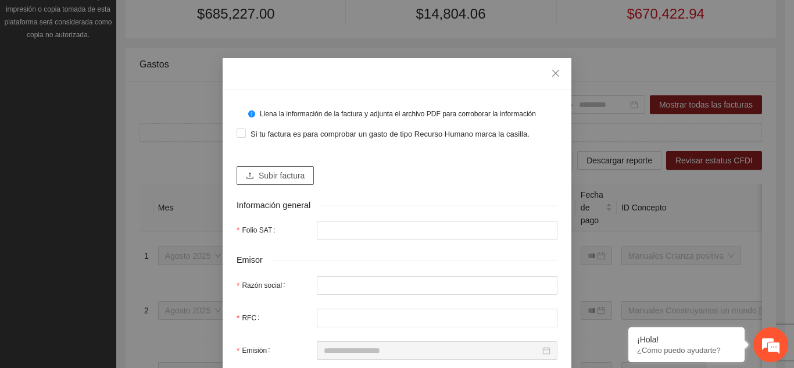
click at [287, 176] on span "Subir factura" at bounding box center [282, 175] width 46 height 13
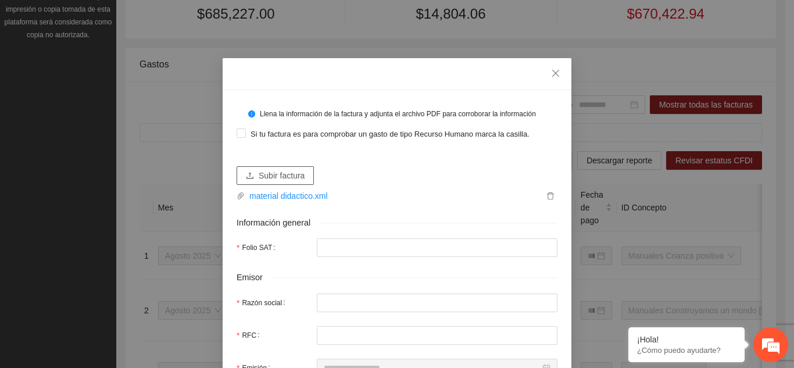
type input "**********"
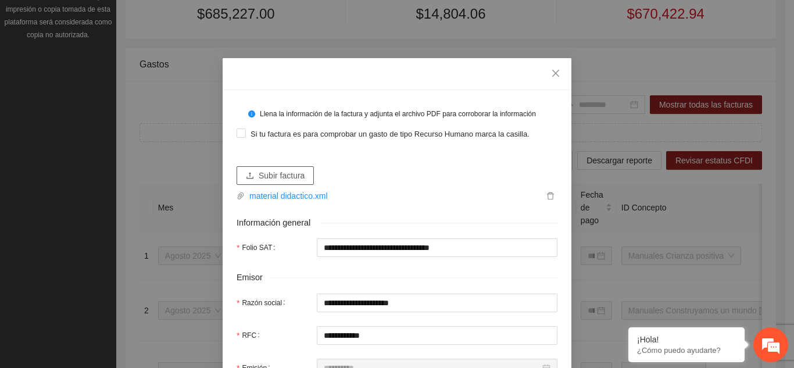
click at [293, 176] on span "Subir factura" at bounding box center [282, 175] width 46 height 13
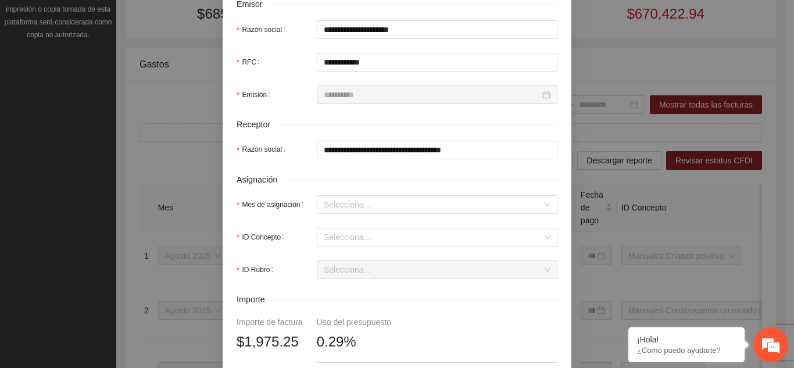
scroll to position [349, 0]
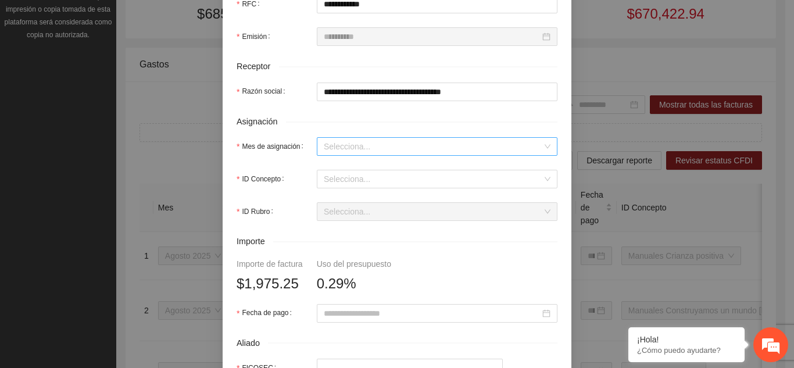
click at [371, 148] on input "Mes de asignación" at bounding box center [433, 146] width 219 height 17
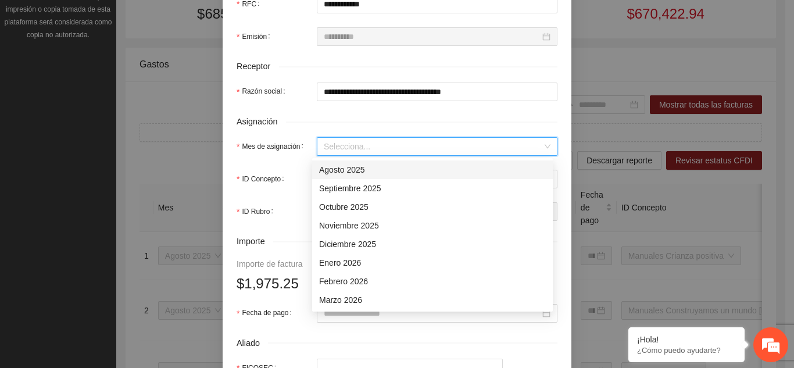
click at [361, 171] on div "Agosto 2025" at bounding box center [432, 169] width 227 height 13
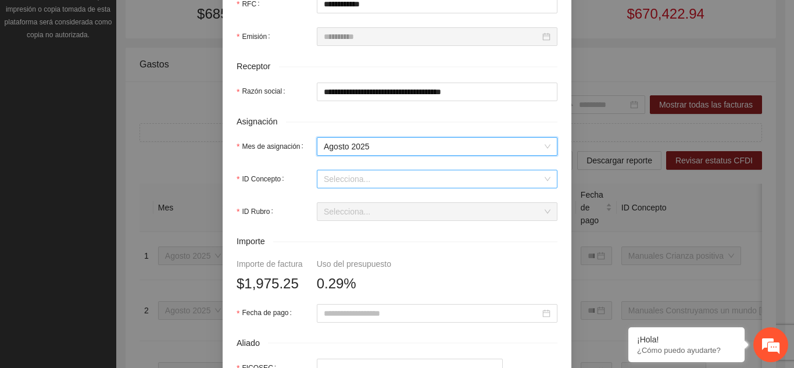
click at [360, 174] on input "ID Concepto" at bounding box center [433, 178] width 219 height 17
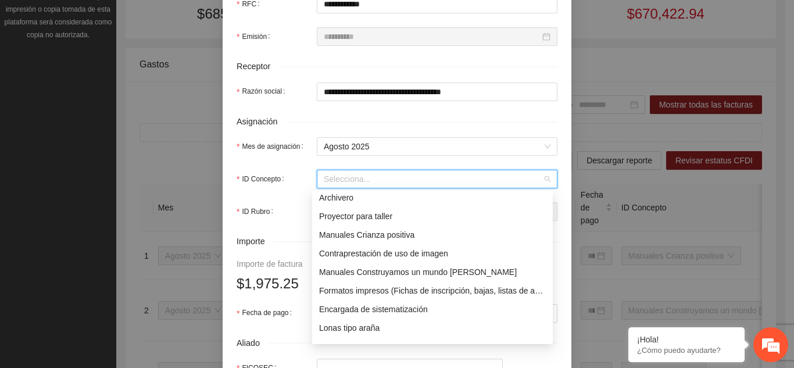
scroll to position [149, 0]
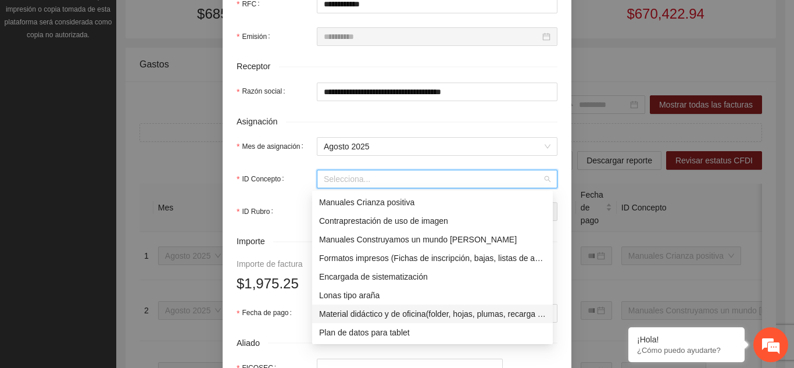
click at [377, 316] on div "Material didáctico y de oficina(folder, hojas, plumas, recarga de tóner, clips,…" at bounding box center [432, 313] width 227 height 13
type input "********"
type input "*"
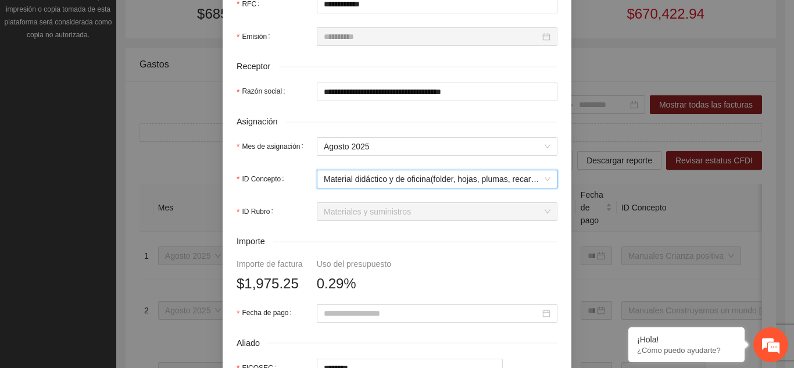
scroll to position [465, 0]
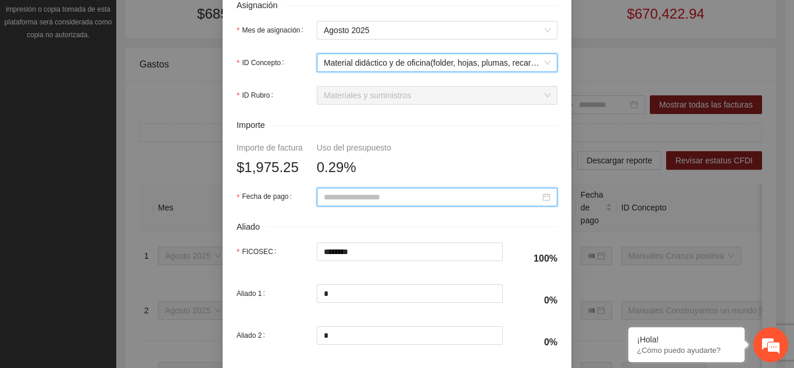
click at [402, 197] on input "Fecha de pago" at bounding box center [432, 197] width 216 height 13
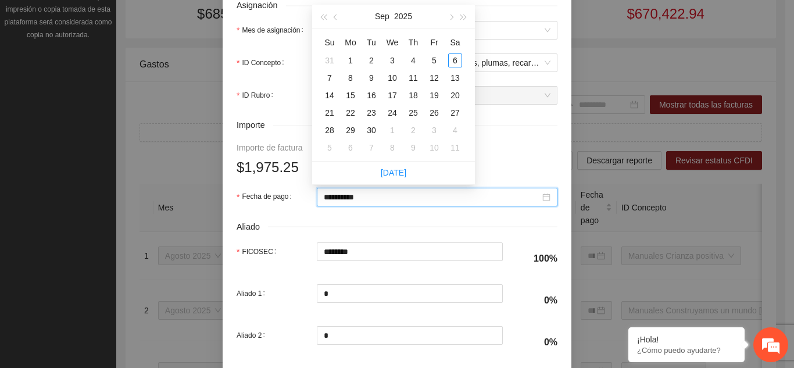
type input "**********"
click at [334, 17] on span "button" at bounding box center [337, 18] width 6 height 6
type input "**********"
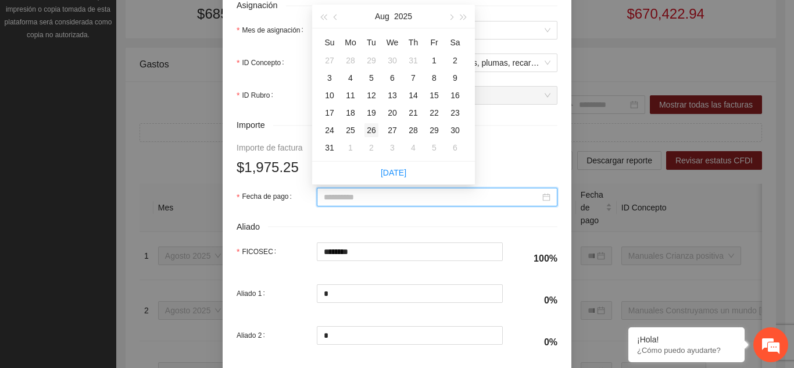
click at [374, 131] on div "26" at bounding box center [371, 130] width 14 height 14
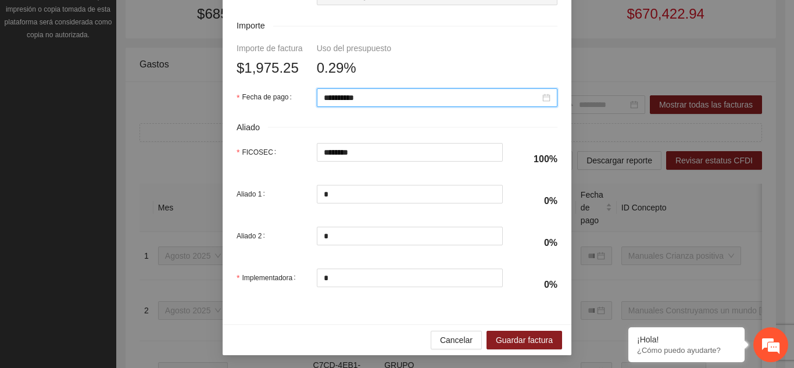
scroll to position [565, 0]
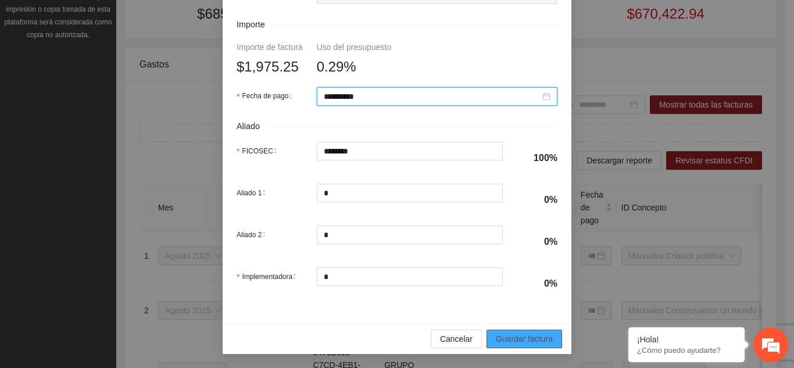
click at [496, 335] on span "Guardar factura" at bounding box center [524, 338] width 57 height 13
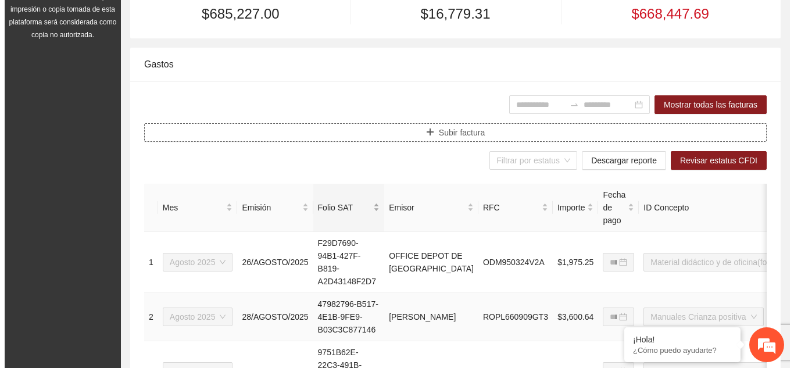
scroll to position [232, 0]
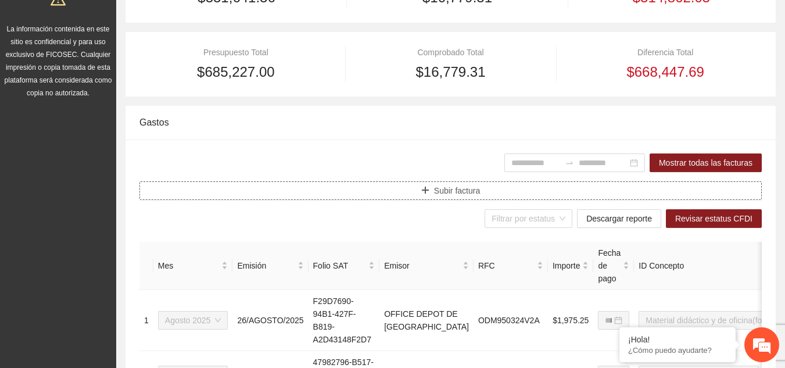
click at [360, 188] on button "Subir factura" at bounding box center [450, 190] width 622 height 19
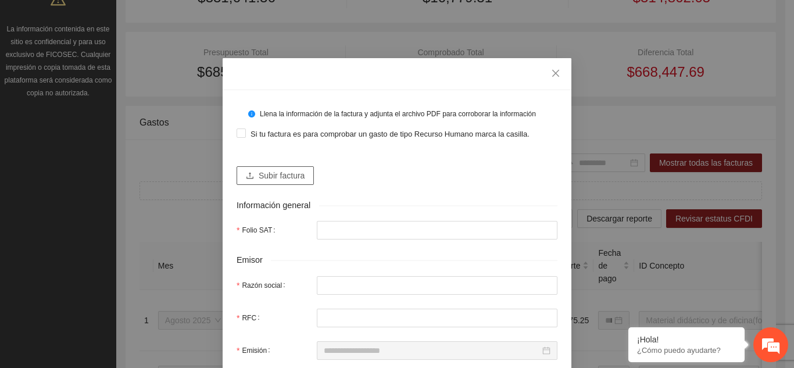
click at [296, 172] on span "Subir factura" at bounding box center [282, 175] width 46 height 13
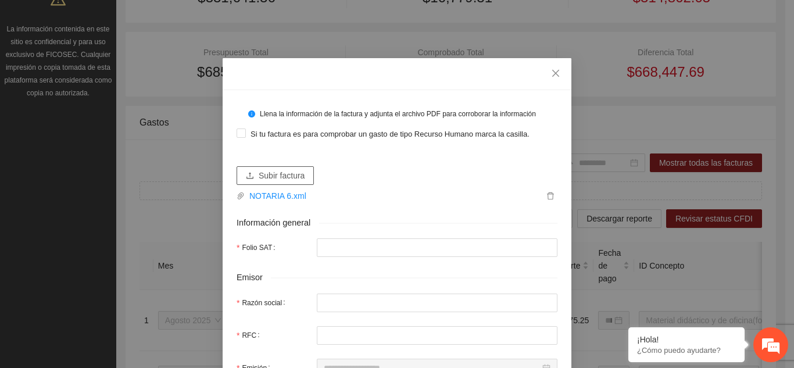
type input "**********"
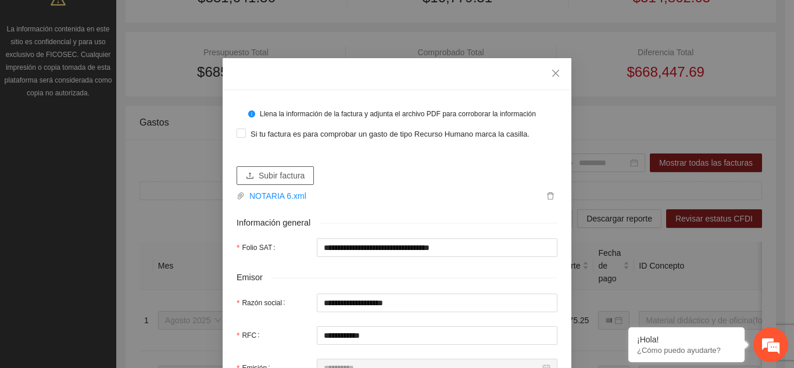
click at [296, 181] on span "Subir factura" at bounding box center [282, 175] width 46 height 13
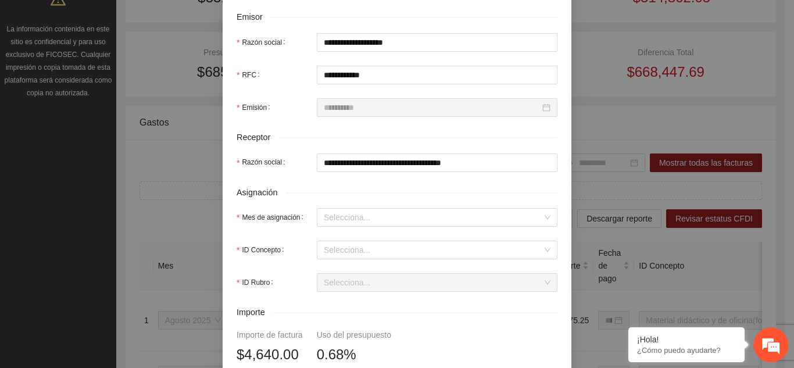
scroll to position [291, 0]
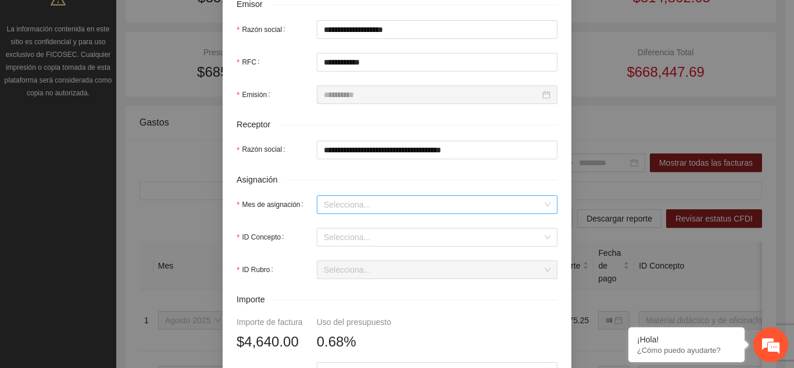
click at [398, 205] on input "Mes de asignación" at bounding box center [433, 204] width 219 height 17
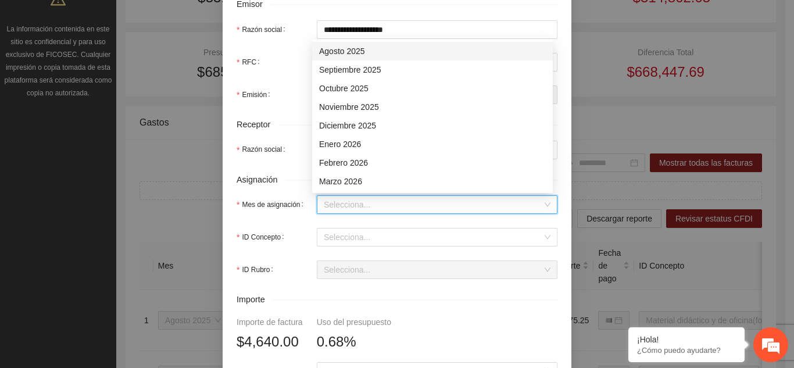
click at [360, 52] on div "Agosto 2025" at bounding box center [432, 51] width 227 height 13
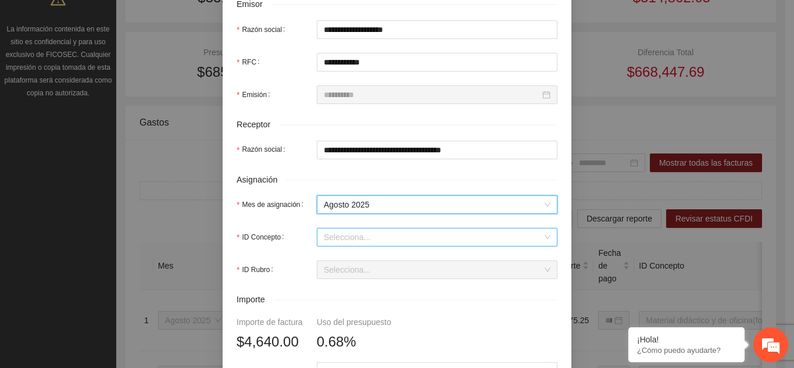
click at [388, 239] on input "ID Concepto" at bounding box center [433, 236] width 219 height 17
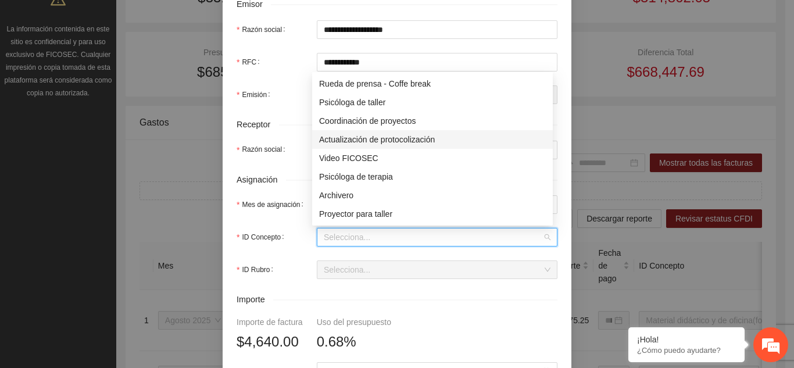
click at [384, 141] on div "Actualización de protocolización" at bounding box center [432, 139] width 227 height 13
type input "*****"
type input "*"
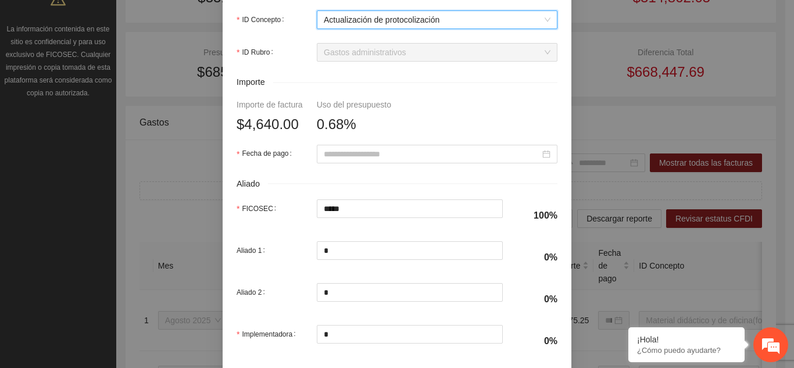
scroll to position [523, 0]
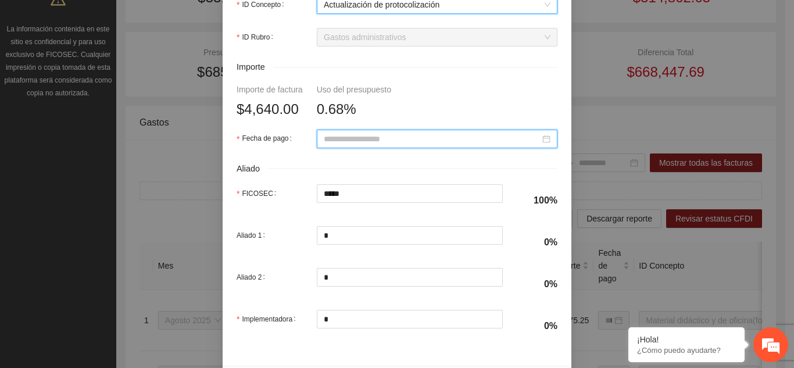
click at [385, 141] on input "Fecha de pago" at bounding box center [432, 139] width 216 height 13
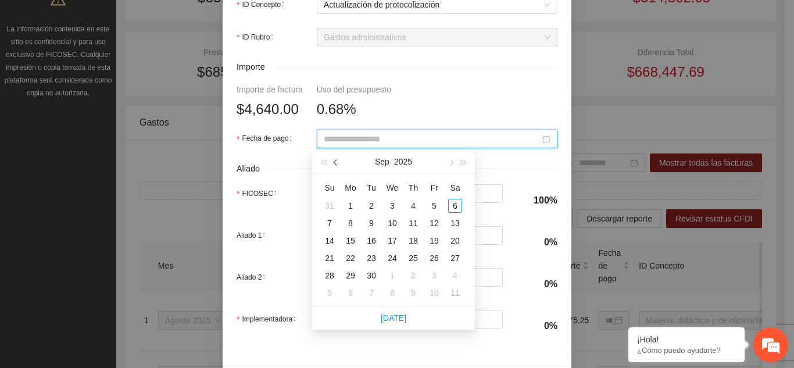
click at [338, 163] on span "button" at bounding box center [337, 163] width 6 height 6
type input "**********"
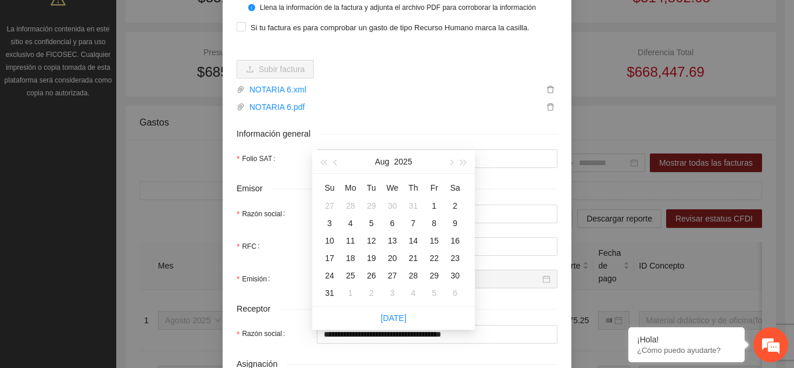
scroll to position [116, 0]
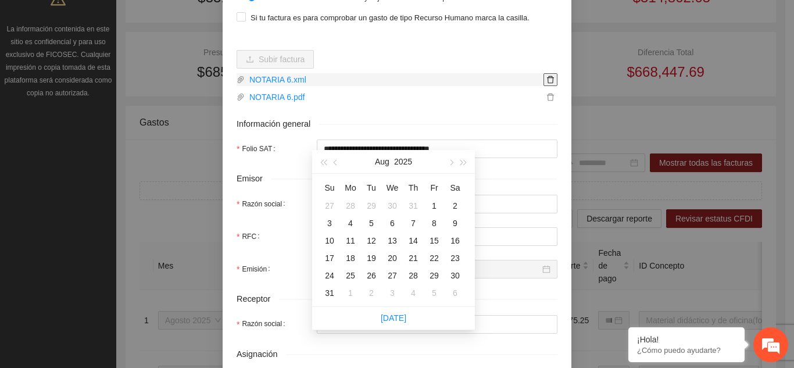
click at [550, 81] on icon "delete" at bounding box center [550, 80] width 8 height 8
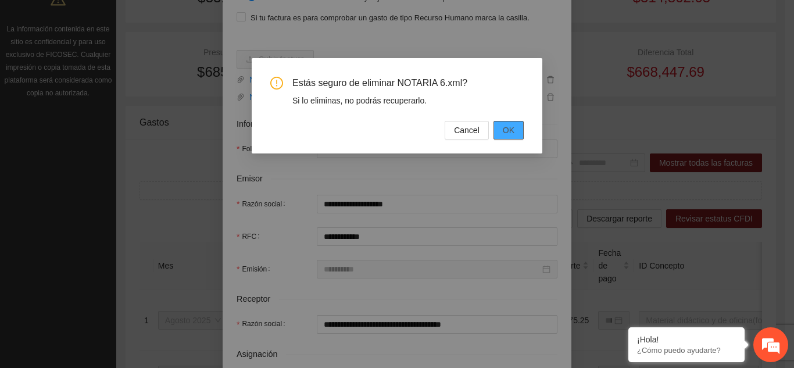
click at [501, 130] on button "OK" at bounding box center [508, 130] width 30 height 19
type input "*"
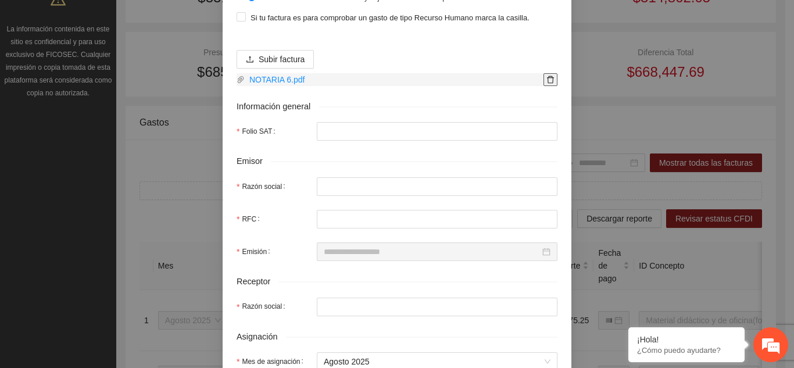
click at [546, 78] on icon "delete" at bounding box center [550, 80] width 8 height 8
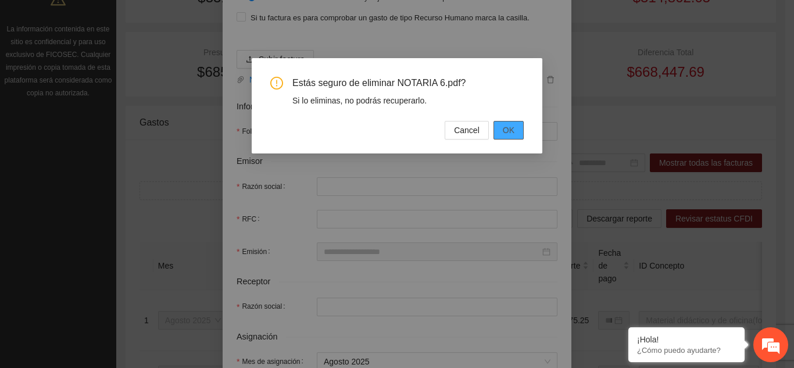
click at [521, 133] on button "OK" at bounding box center [508, 130] width 30 height 19
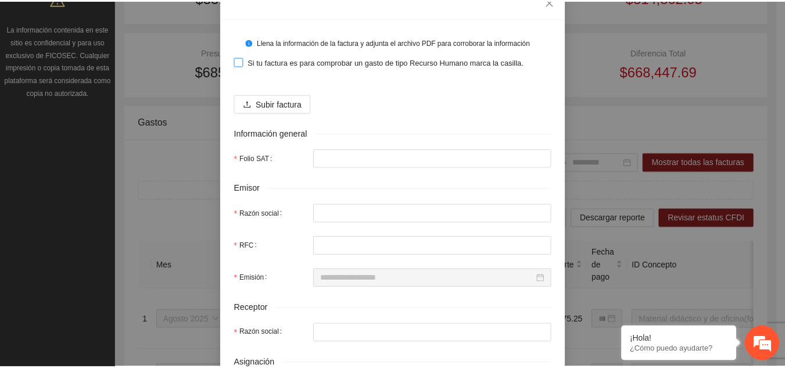
scroll to position [0, 0]
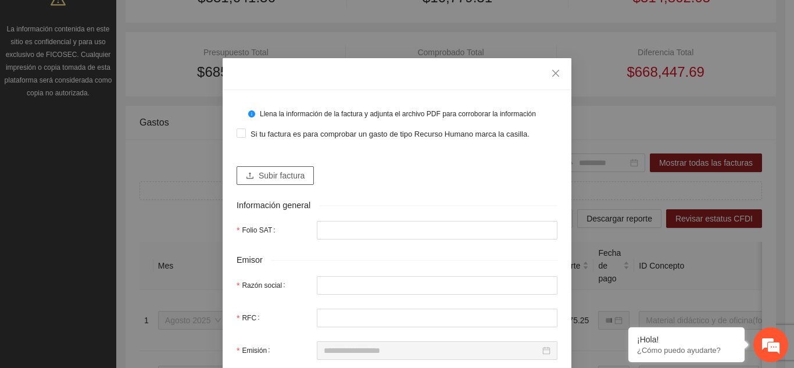
click at [298, 176] on span "Subir factura" at bounding box center [282, 175] width 46 height 13
click at [553, 75] on icon "close" at bounding box center [555, 73] width 9 height 9
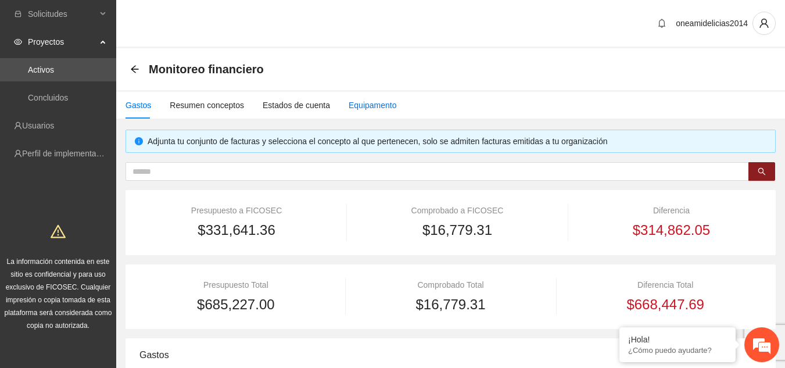
click at [373, 108] on div "Equipamento" at bounding box center [373, 105] width 48 height 13
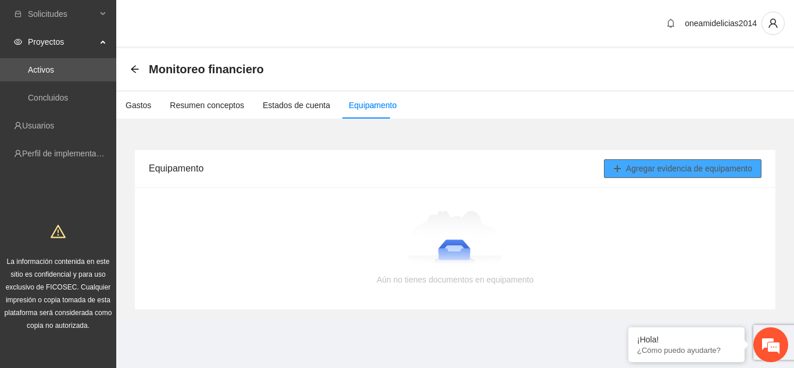
click at [637, 171] on span "Agregar evidencia de equipamento" at bounding box center [689, 168] width 126 height 13
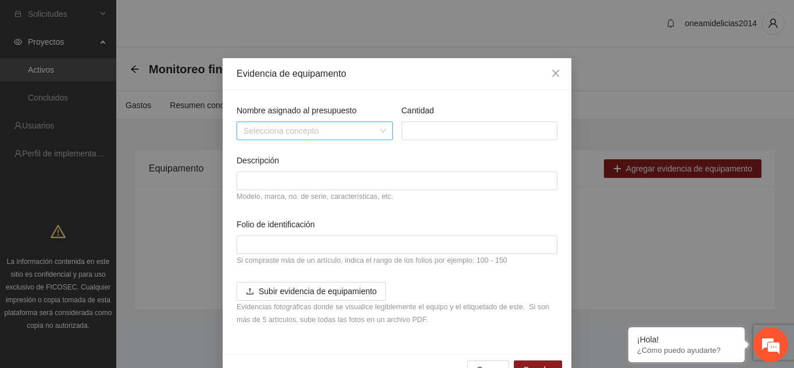
click at [327, 125] on input "Nombre asignado al presupuesto" at bounding box center [311, 130] width 134 height 17
click at [553, 73] on icon "close" at bounding box center [555, 73] width 9 height 9
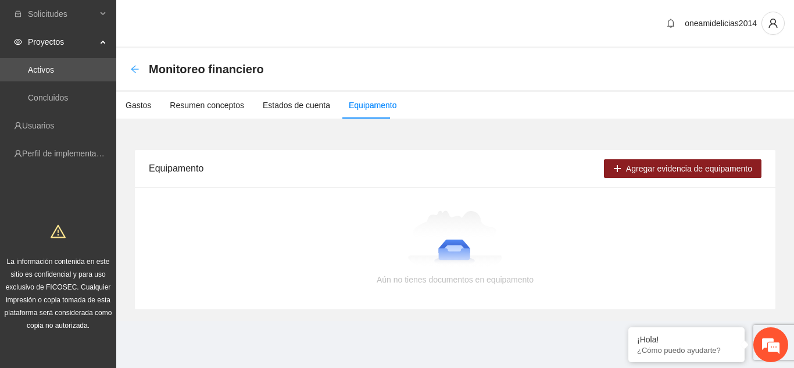
click at [135, 67] on icon "arrow-left" at bounding box center [134, 69] width 9 height 9
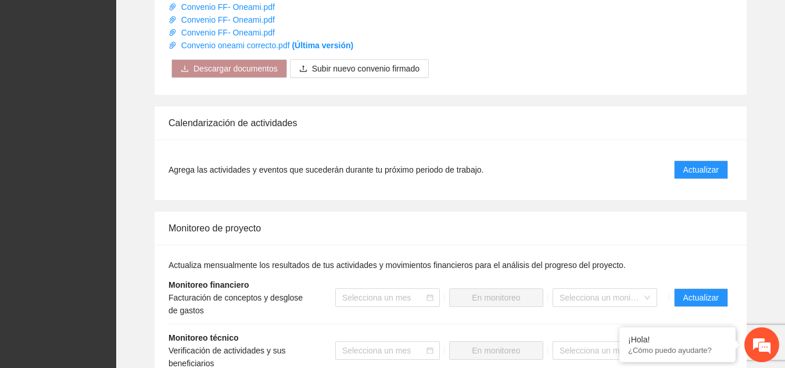
scroll to position [1220, 0]
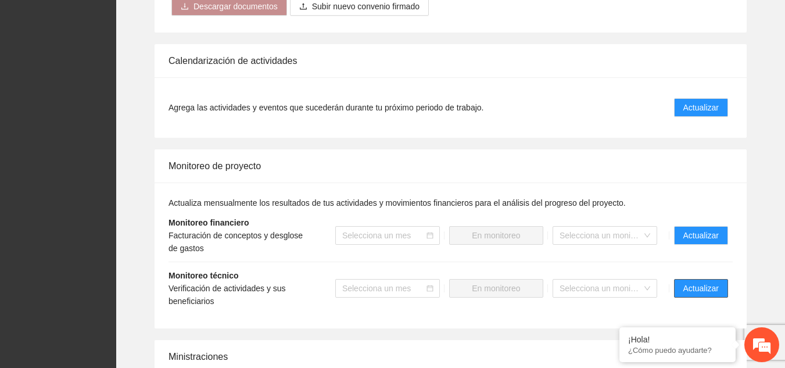
click at [697, 282] on span "Actualizar" at bounding box center [700, 288] width 35 height 13
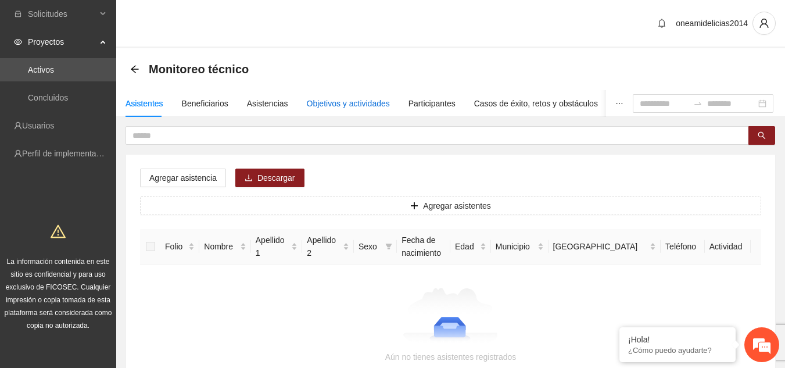
click at [324, 108] on div "Objetivos y actividades" at bounding box center [348, 103] width 83 height 13
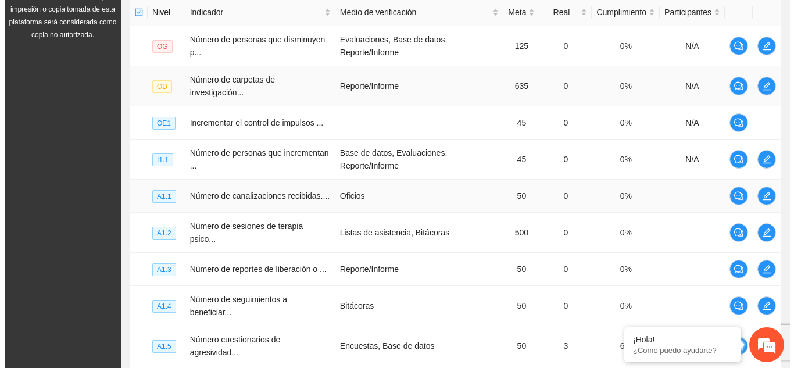
scroll to position [349, 0]
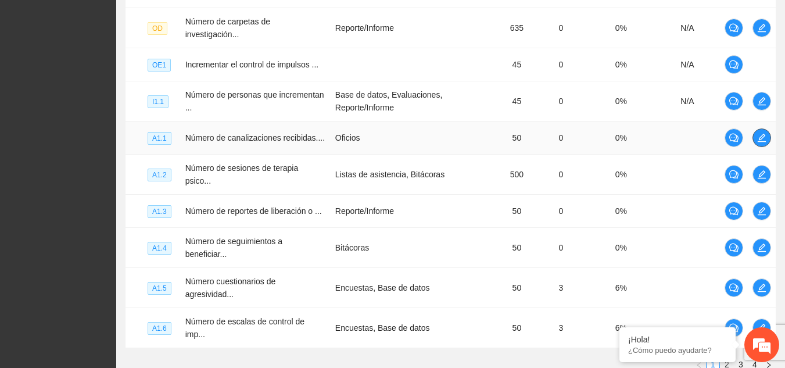
click at [761, 133] on icon "edit" at bounding box center [761, 137] width 9 height 9
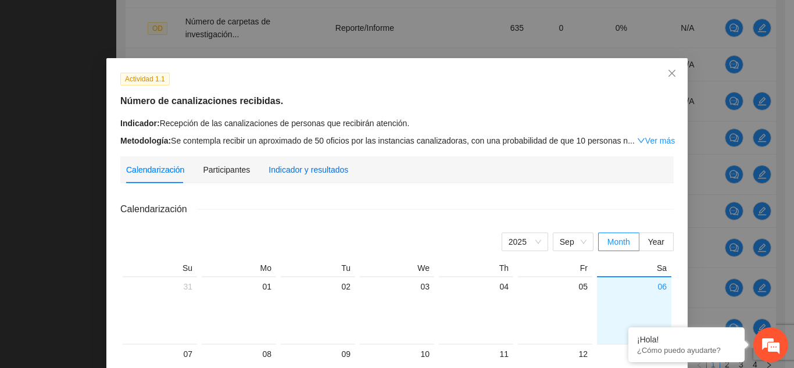
drag, startPoint x: 274, startPoint y: 170, endPoint x: 343, endPoint y: 188, distance: 72.0
click at [274, 170] on div "Indicador y resultados" at bounding box center [308, 169] width 80 height 13
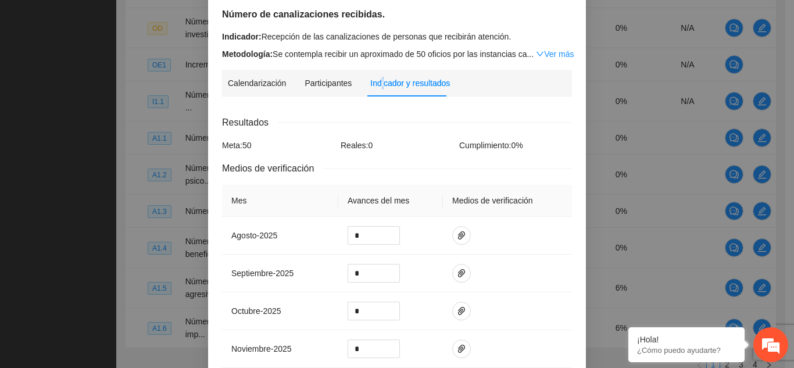
scroll to position [0, 0]
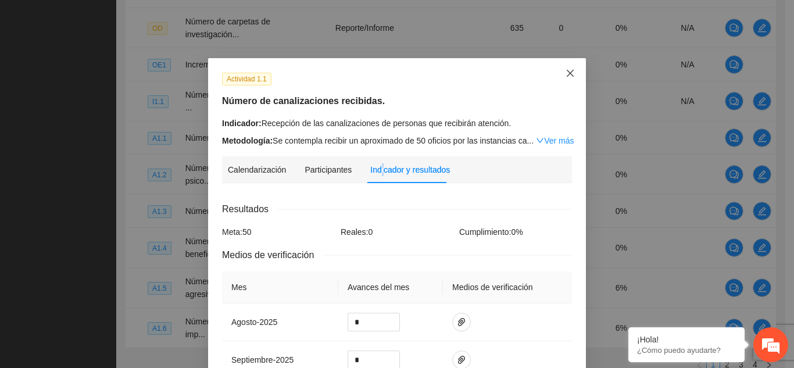
click at [567, 71] on icon "close" at bounding box center [569, 73] width 9 height 9
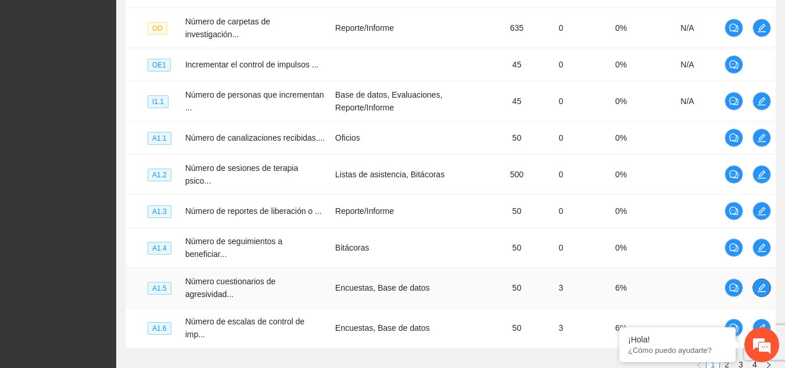
click at [765, 284] on icon "edit" at bounding box center [762, 288] width 8 height 8
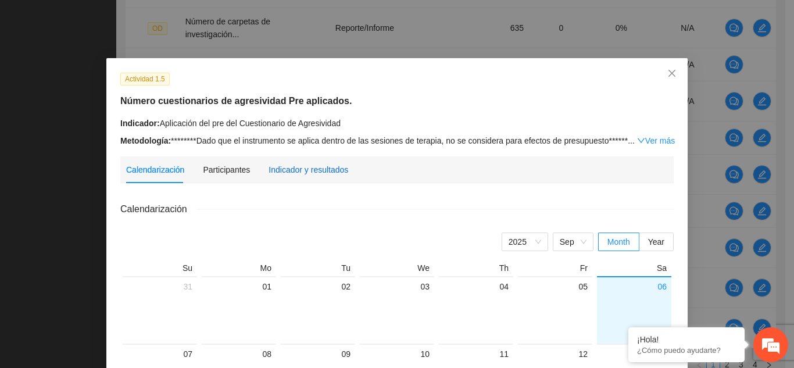
click at [324, 169] on div "Indicador y resultados" at bounding box center [308, 169] width 80 height 13
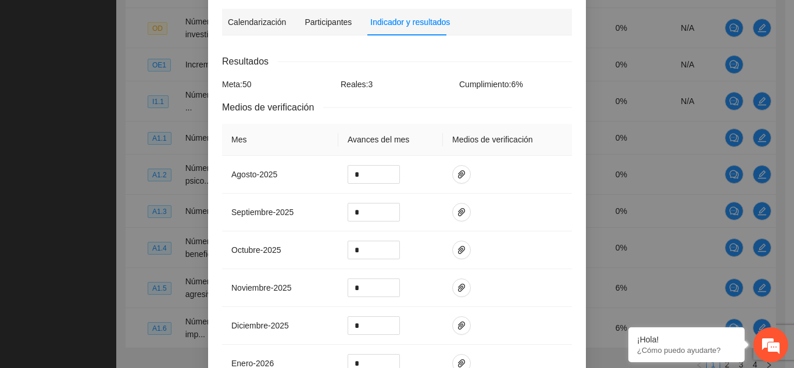
scroll to position [174, 0]
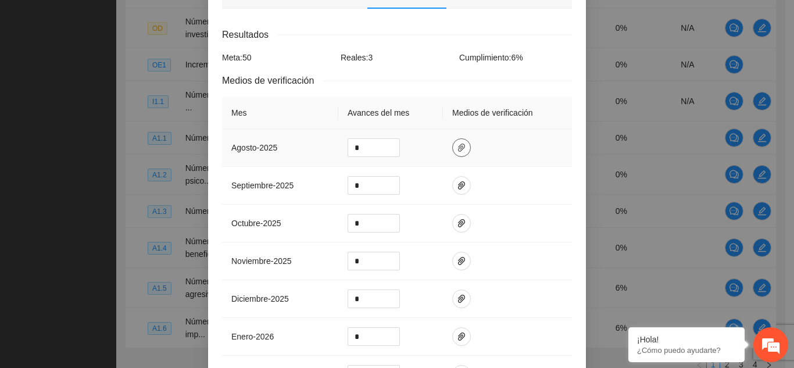
click at [457, 152] on icon "paper-clip" at bounding box center [461, 147] width 9 height 9
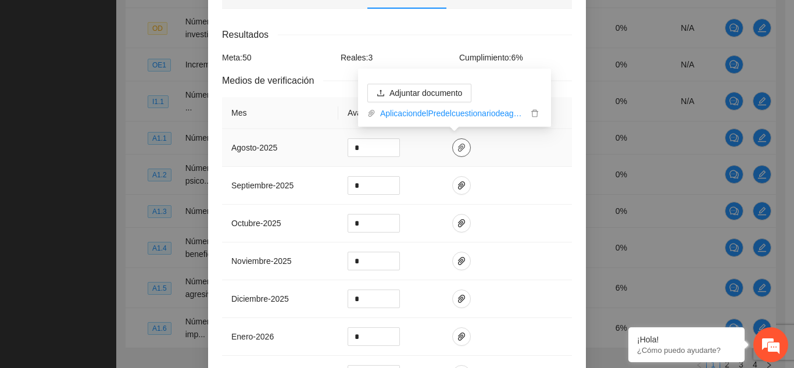
click at [457, 152] on icon "paper-clip" at bounding box center [461, 147] width 9 height 9
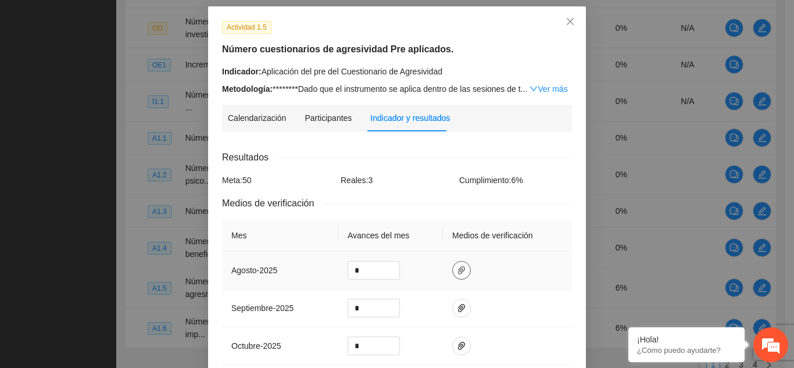
scroll to position [0, 0]
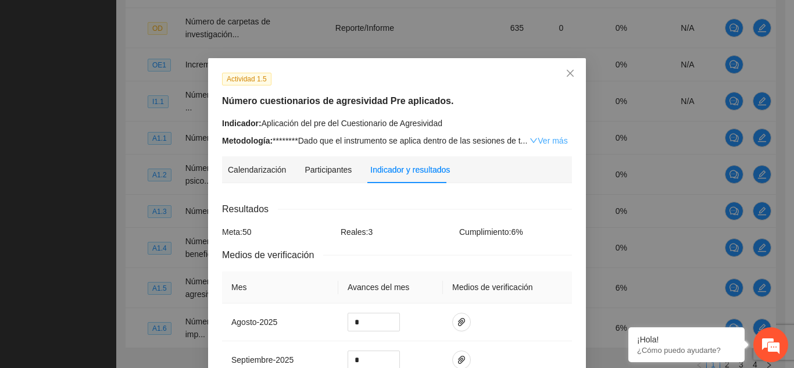
click at [545, 138] on link "Ver más" at bounding box center [548, 140] width 38 height 9
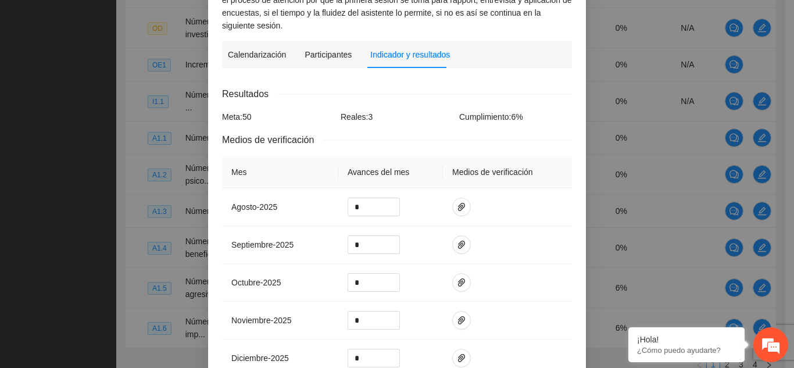
scroll to position [232, 0]
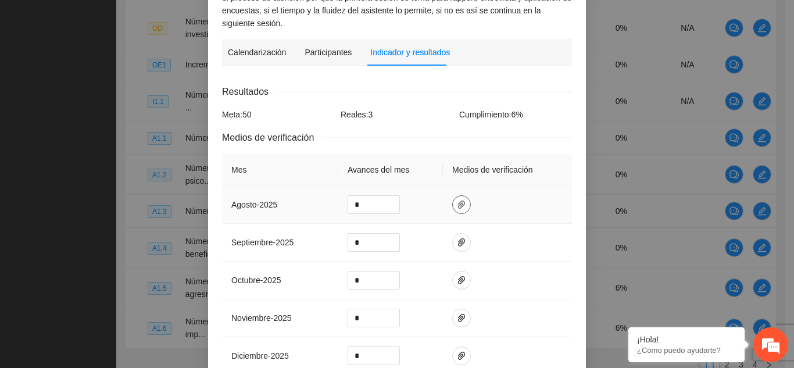
click at [456, 198] on button "button" at bounding box center [461, 204] width 19 height 19
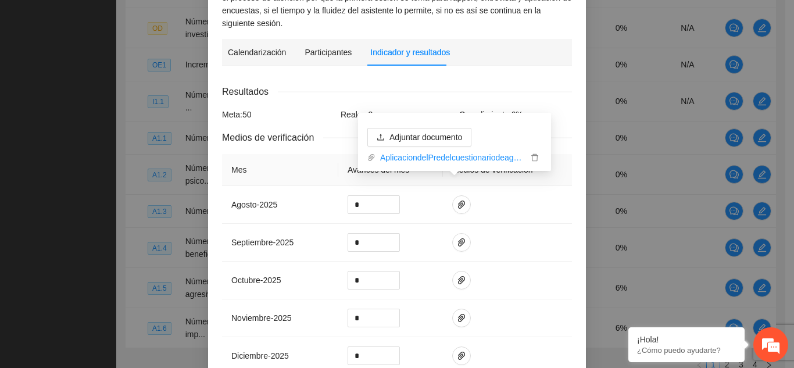
click at [549, 84] on div "Resultados" at bounding box center [397, 91] width 350 height 15
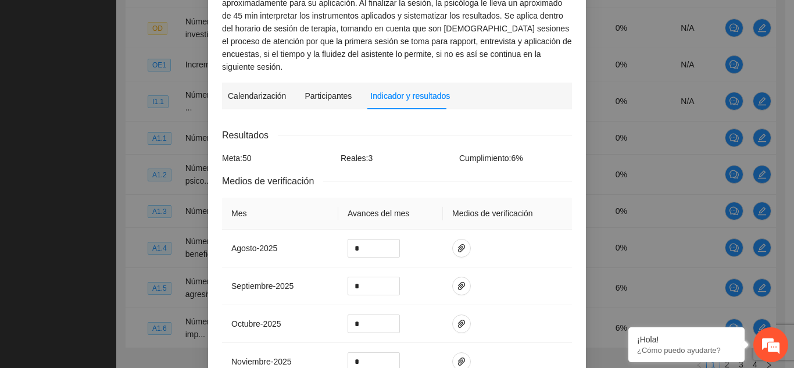
scroll to position [58, 0]
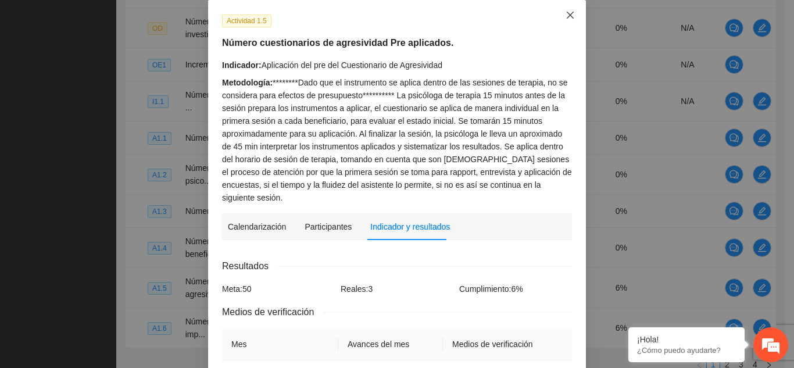
click at [560, 15] on span "Close" at bounding box center [569, 15] width 31 height 31
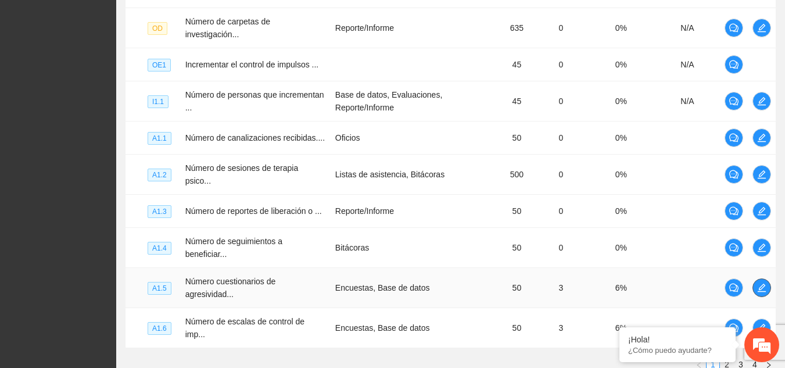
click at [763, 283] on icon "edit" at bounding box center [761, 287] width 9 height 9
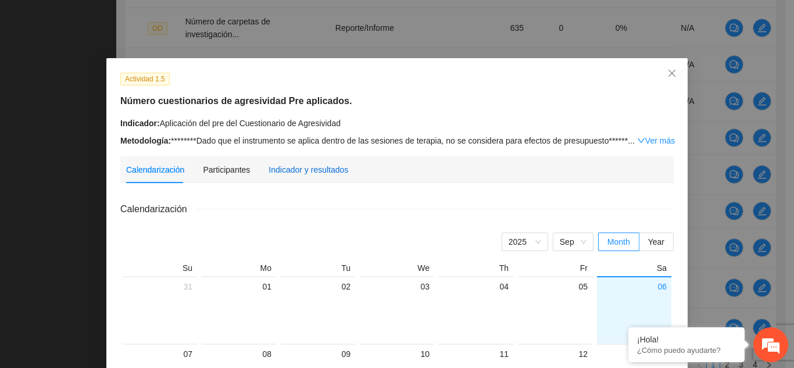
click at [305, 169] on div "Indicador y resultados" at bounding box center [308, 169] width 80 height 13
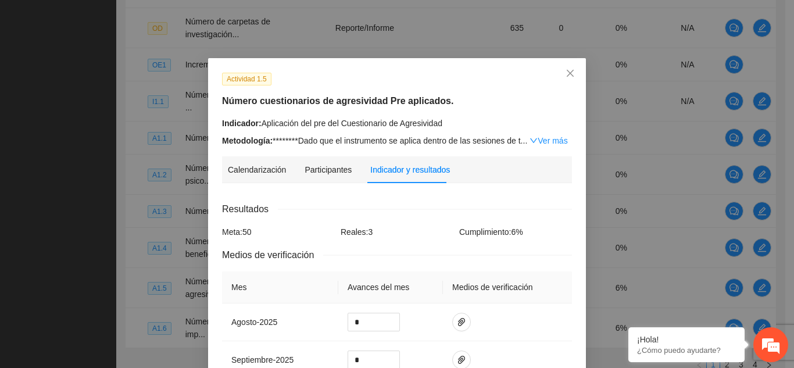
scroll to position [232, 0]
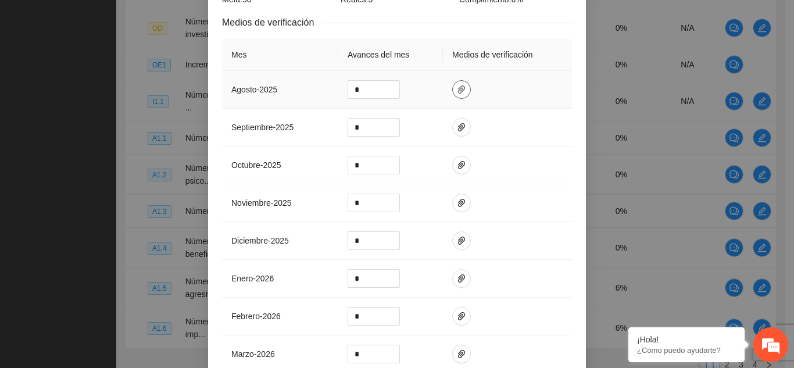
click at [457, 87] on icon "paper-clip" at bounding box center [461, 89] width 9 height 9
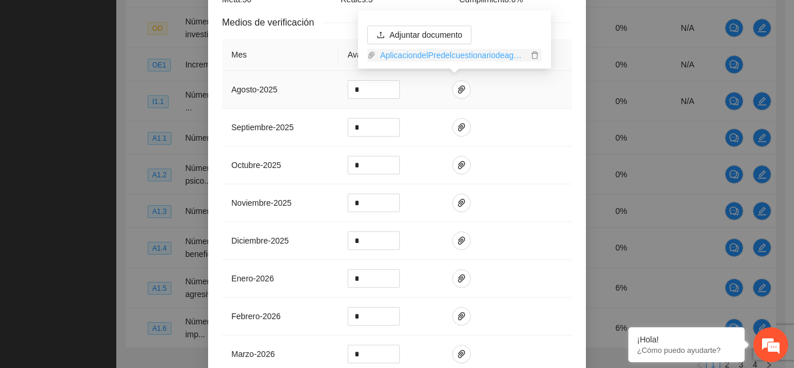
click at [462, 55] on link "AplicaciondelPredelcuestionariodeagresividad.zip" at bounding box center [451, 55] width 152 height 13
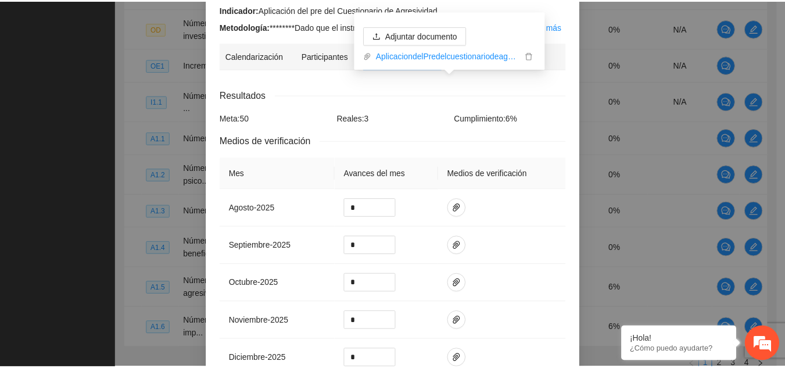
scroll to position [0, 0]
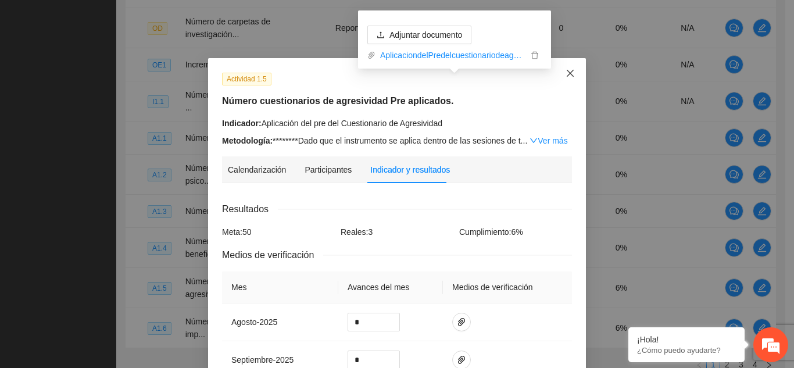
click at [569, 74] on icon "close" at bounding box center [569, 73] width 9 height 9
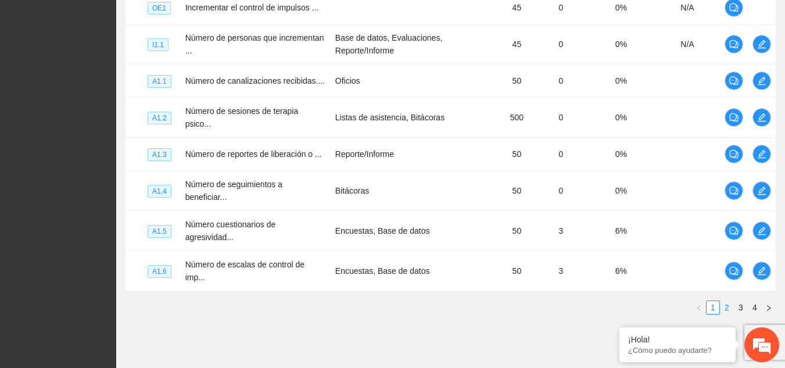
click at [726, 301] on link "2" at bounding box center [727, 307] width 13 height 13
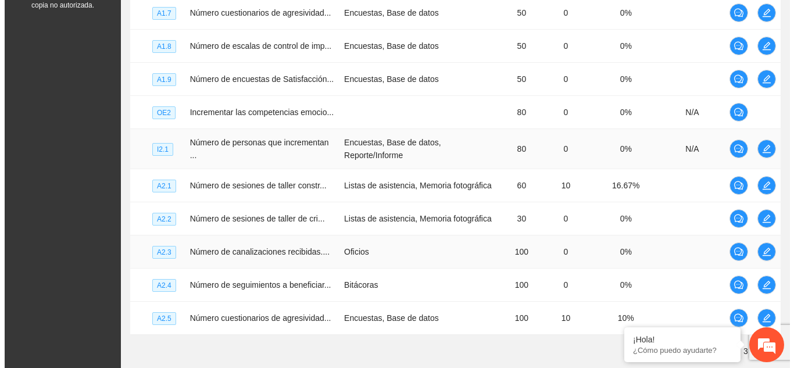
scroll to position [341, 0]
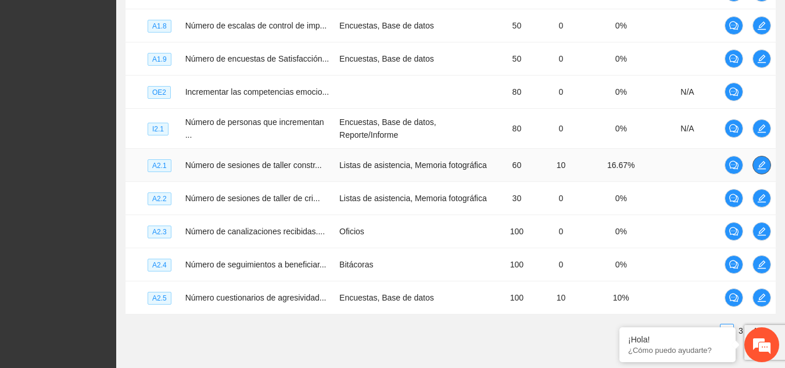
click at [762, 167] on icon "edit" at bounding box center [761, 164] width 9 height 9
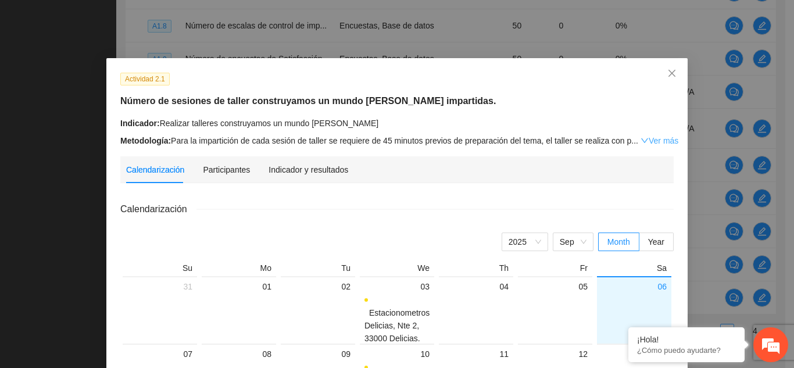
click at [656, 142] on link "Ver más" at bounding box center [659, 140] width 38 height 9
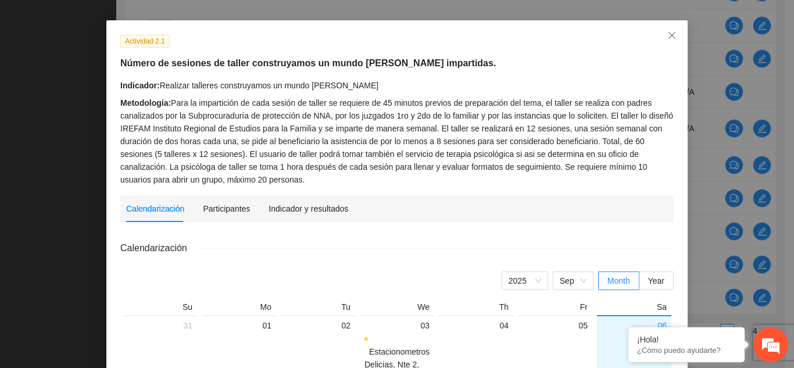
scroll to position [58, 0]
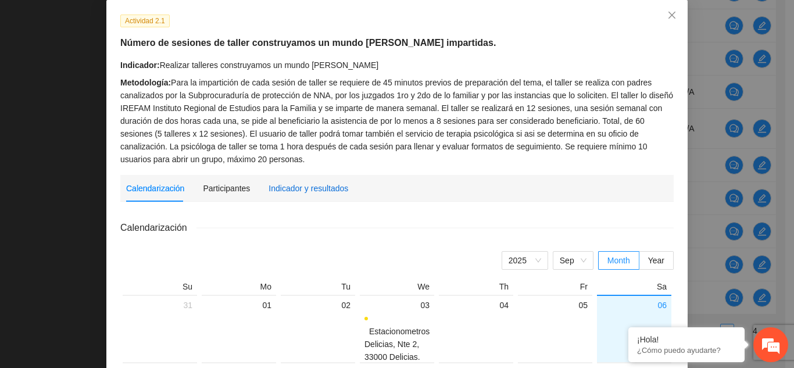
click at [323, 191] on div "Indicador y resultados" at bounding box center [308, 188] width 80 height 13
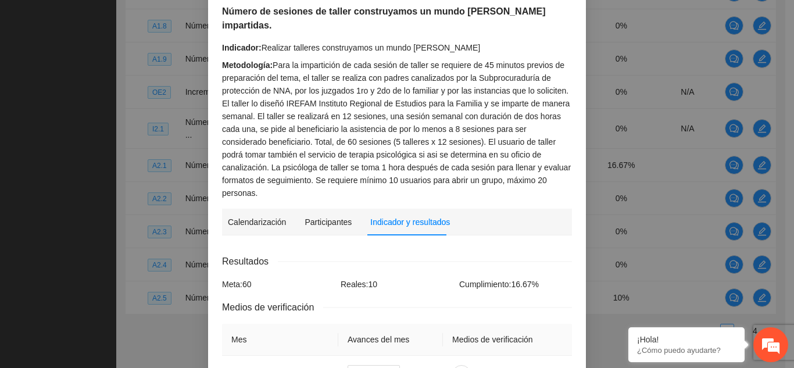
scroll to position [174, 0]
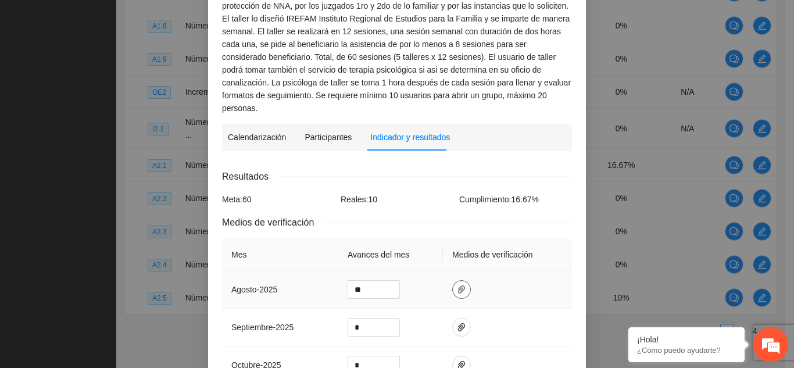
click at [457, 285] on icon "paper-clip" at bounding box center [461, 289] width 9 height 9
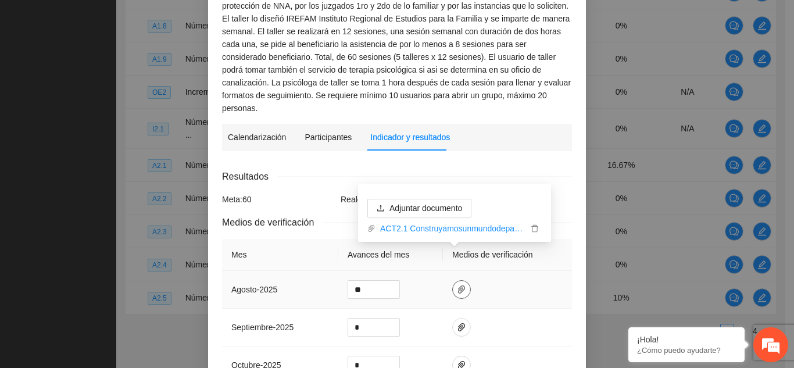
click at [457, 285] on icon "paper-clip" at bounding box center [461, 289] width 9 height 9
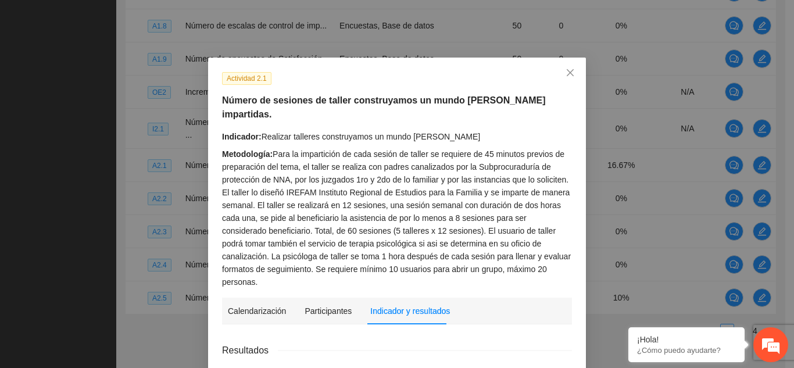
scroll to position [0, 0]
click at [568, 75] on icon "close" at bounding box center [569, 73] width 9 height 9
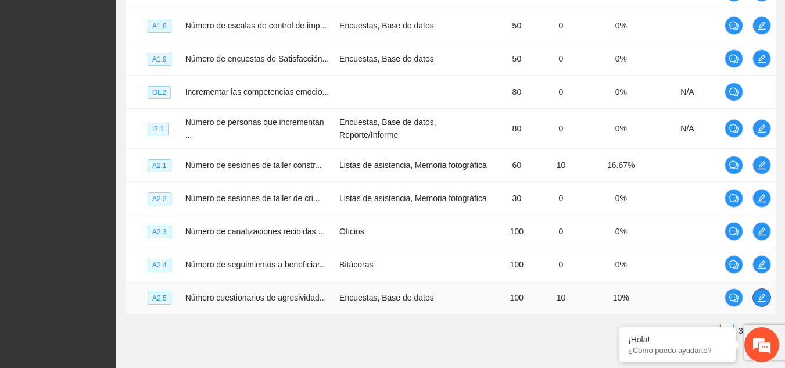
click at [765, 299] on icon "edit" at bounding box center [761, 297] width 9 height 9
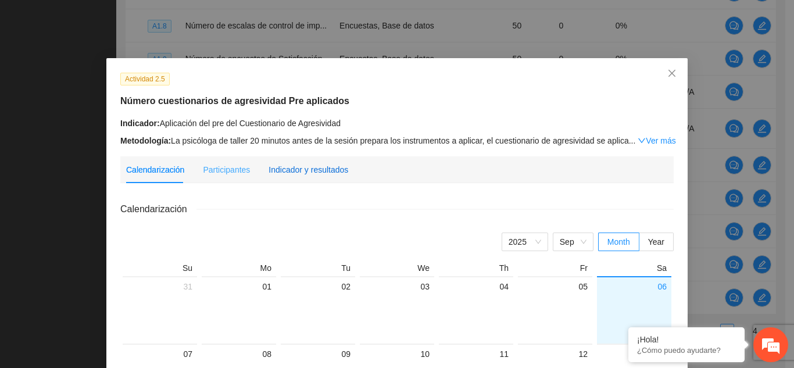
click at [323, 171] on div "Indicador y resultados" at bounding box center [308, 169] width 80 height 13
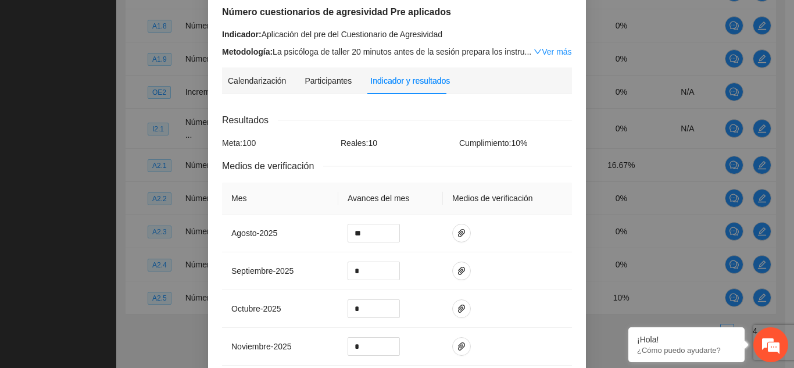
scroll to position [232, 0]
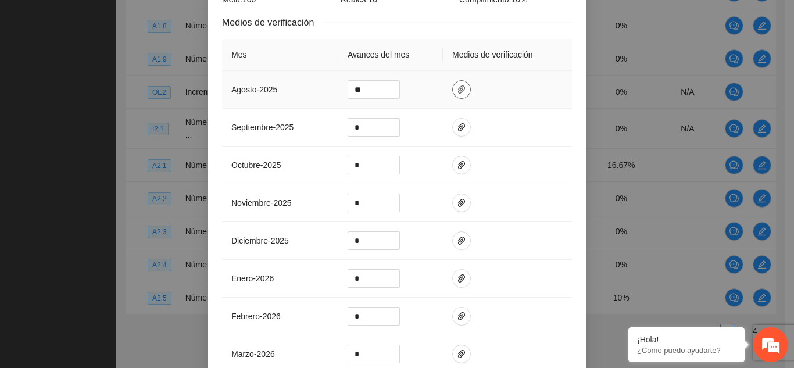
click at [457, 87] on icon "paper-clip" at bounding box center [461, 89] width 9 height 9
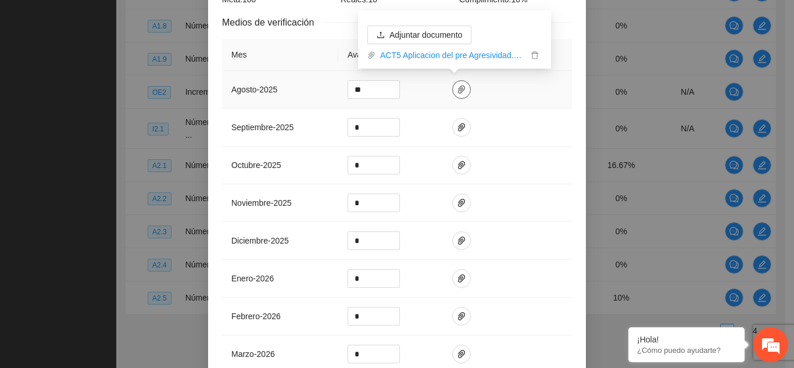
click at [457, 87] on icon "paper-clip" at bounding box center [461, 89] width 9 height 9
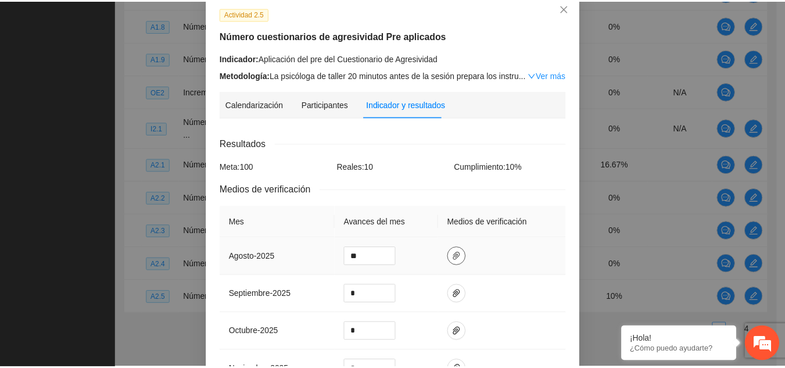
scroll to position [58, 0]
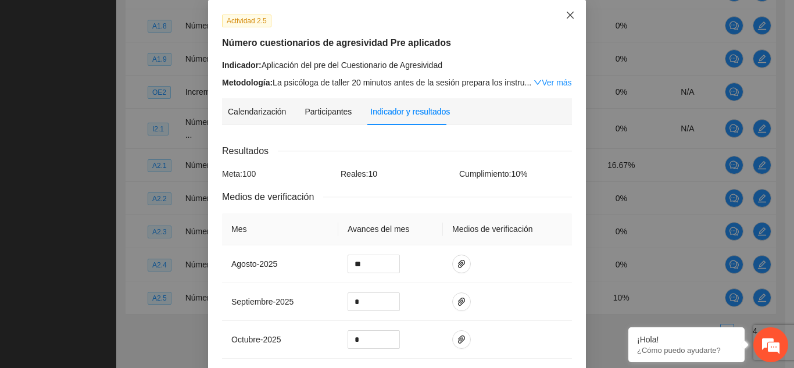
click at [568, 11] on icon "close" at bounding box center [569, 14] width 9 height 9
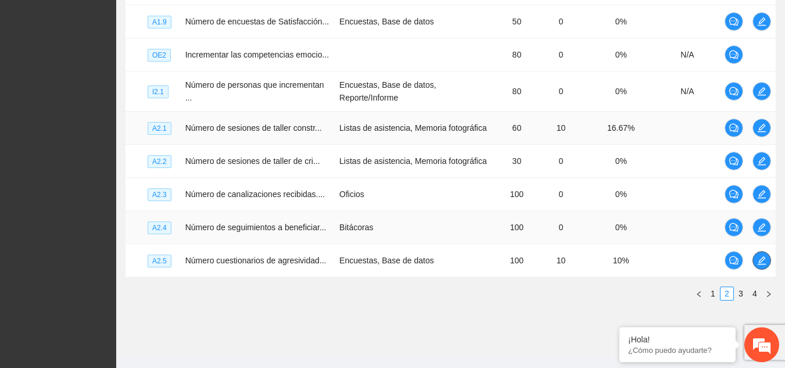
scroll to position [399, 0]
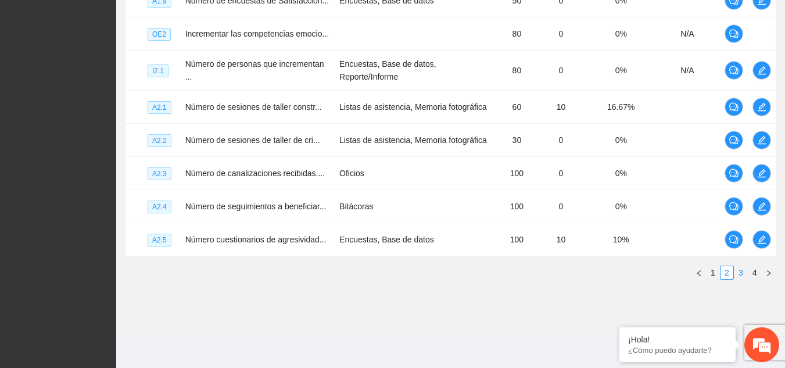
click at [741, 269] on link "3" at bounding box center [741, 272] width 13 height 13
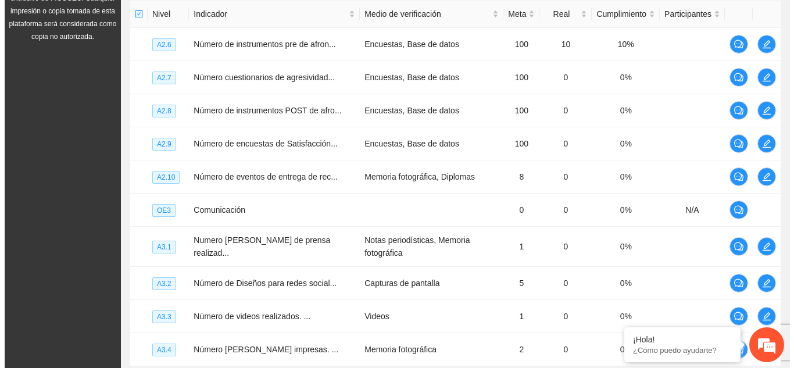
scroll to position [275, 0]
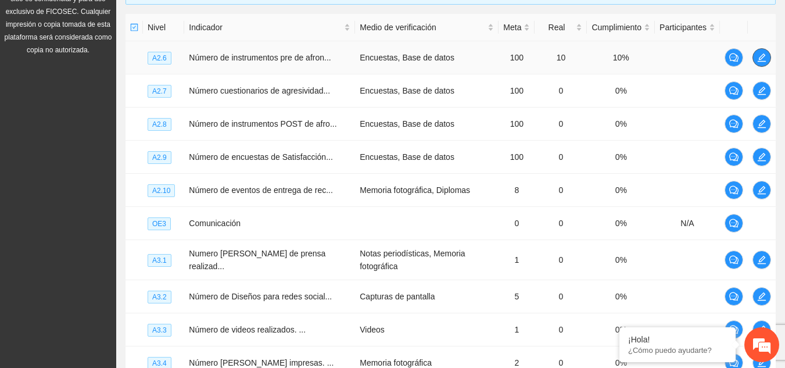
click at [765, 58] on icon "edit" at bounding box center [761, 57] width 9 height 9
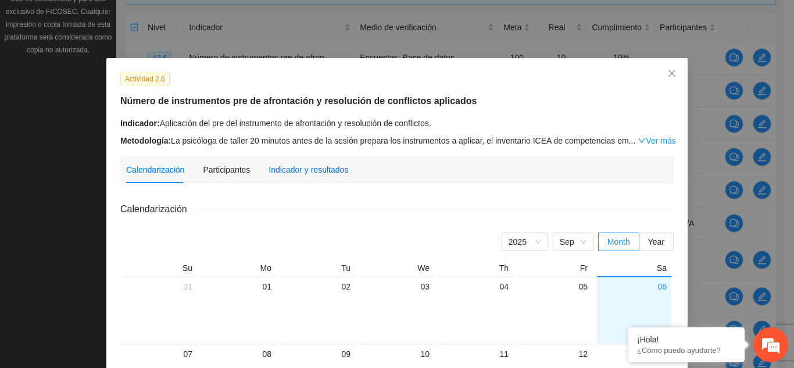
click at [320, 169] on div "Indicador y resultados" at bounding box center [308, 169] width 80 height 13
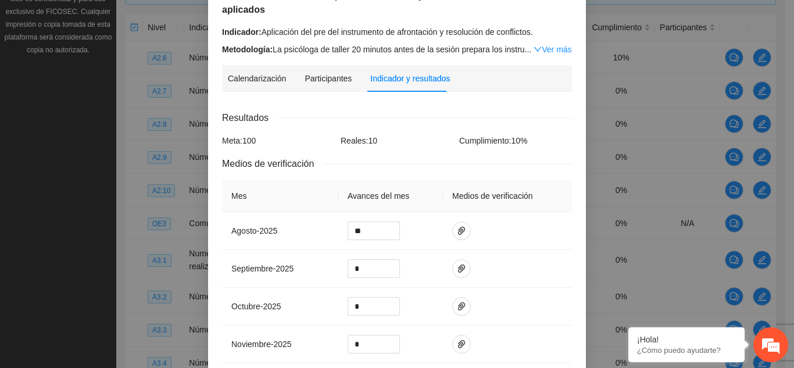
scroll to position [232, 0]
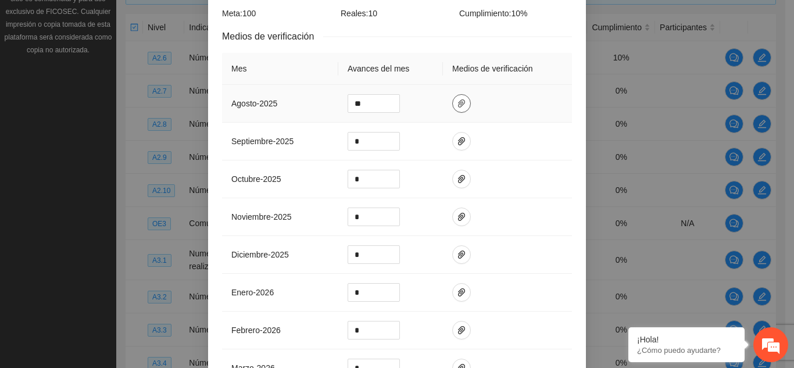
click at [457, 99] on icon "paper-clip" at bounding box center [461, 103] width 9 height 9
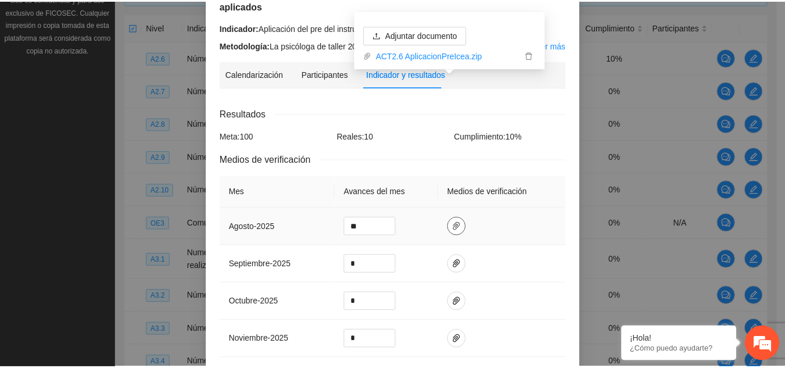
scroll to position [0, 0]
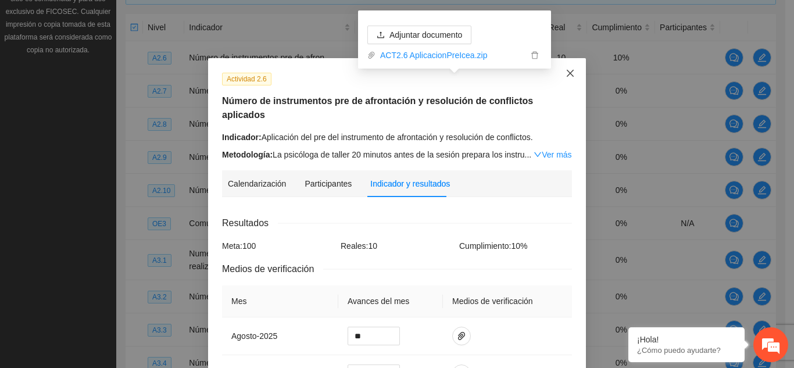
click at [568, 72] on icon "close" at bounding box center [570, 73] width 7 height 7
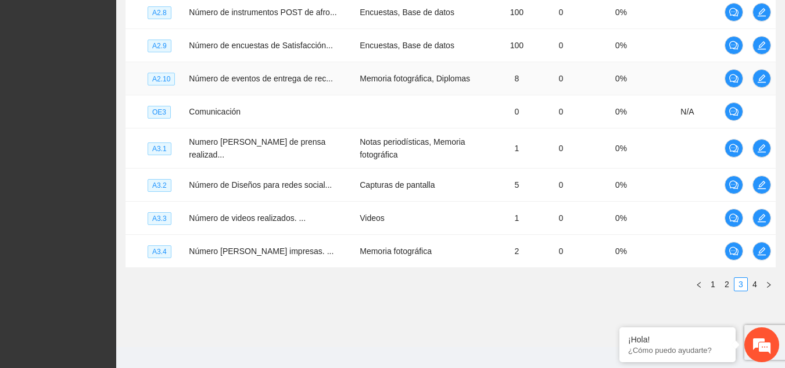
scroll to position [392, 0]
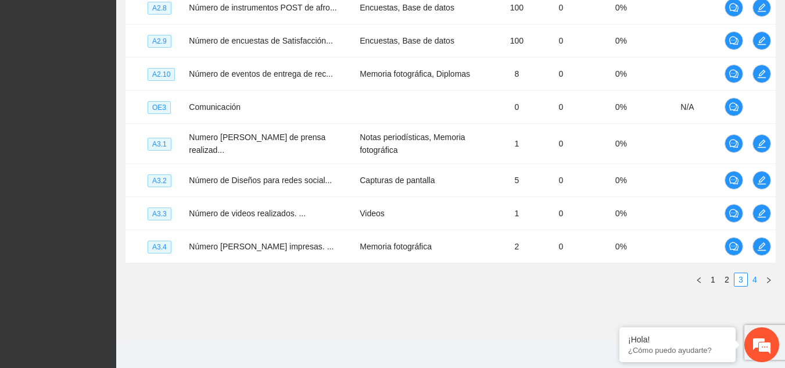
click at [753, 273] on link "4" at bounding box center [755, 279] width 13 height 13
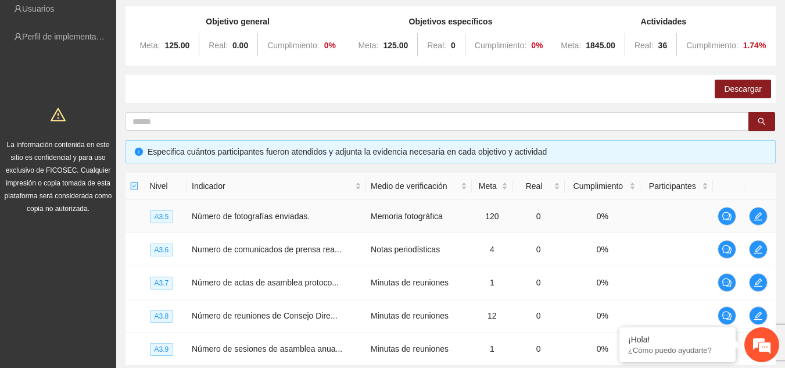
scroll to position [0, 0]
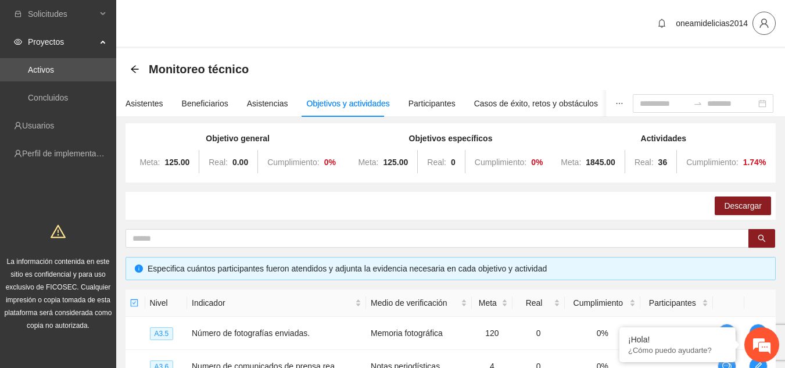
click at [762, 20] on icon "user" at bounding box center [764, 23] width 10 height 10
drag, startPoint x: 615, startPoint y: 48, endPoint x: 564, endPoint y: 48, distance: 51.1
click at [615, 47] on div "oneamidelicias2014" at bounding box center [450, 24] width 669 height 48
click at [141, 67] on div "Monitoreo técnico" at bounding box center [193, 69] width 126 height 19
click at [137, 69] on icon "arrow-left" at bounding box center [134, 69] width 9 height 9
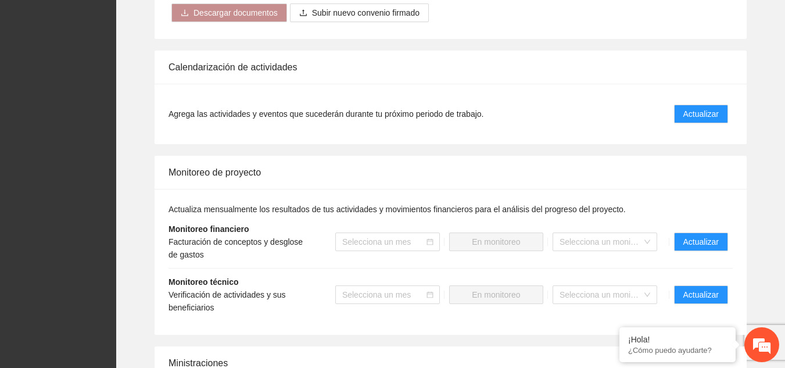
scroll to position [1220, 0]
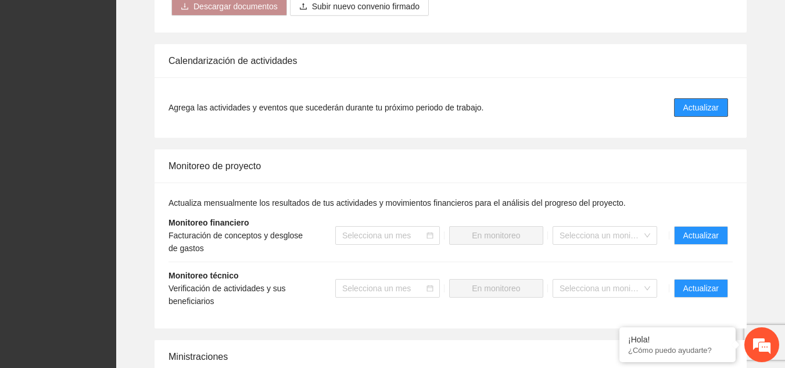
click at [694, 101] on span "Actualizar" at bounding box center [700, 107] width 35 height 13
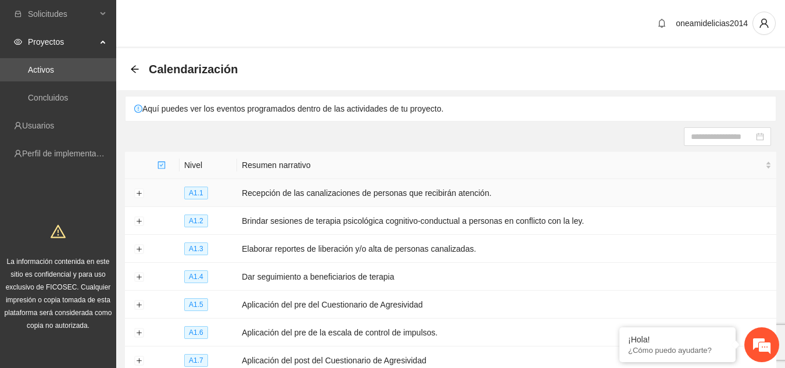
scroll to position [116, 0]
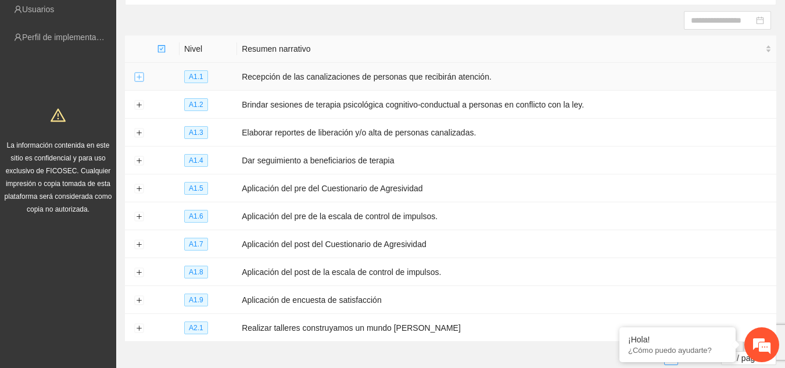
click at [135, 78] on button "Expand row" at bounding box center [138, 77] width 9 height 9
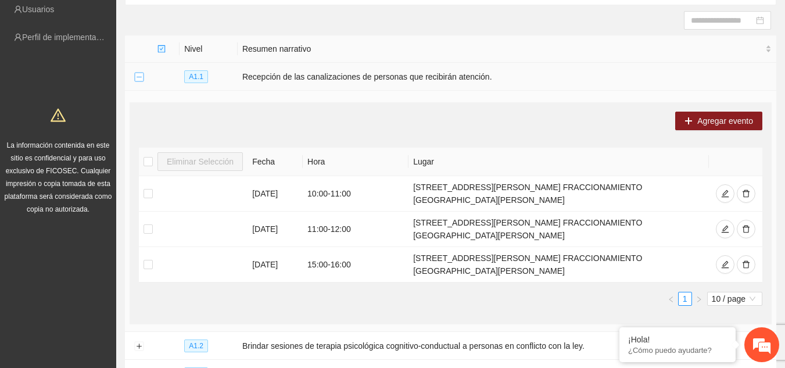
click at [135, 78] on button "Collapse row" at bounding box center [138, 77] width 9 height 9
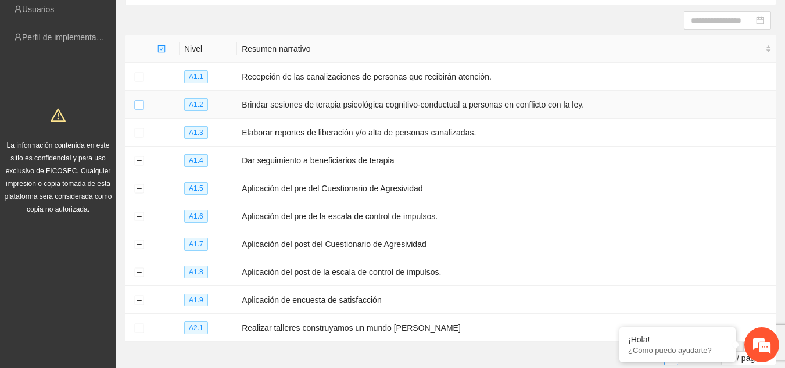
click at [141, 101] on button "Expand row" at bounding box center [138, 105] width 9 height 9
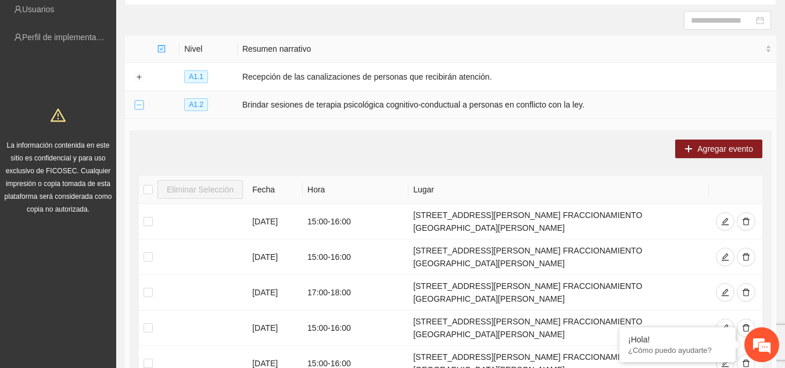
click at [137, 107] on button "Collapse row" at bounding box center [138, 105] width 9 height 9
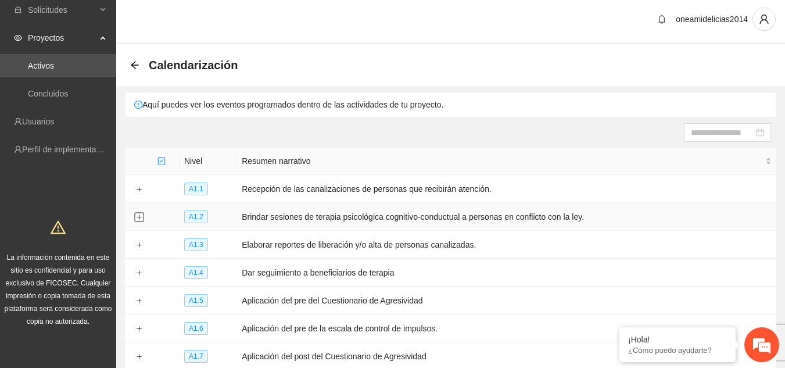
scroll to position [0, 0]
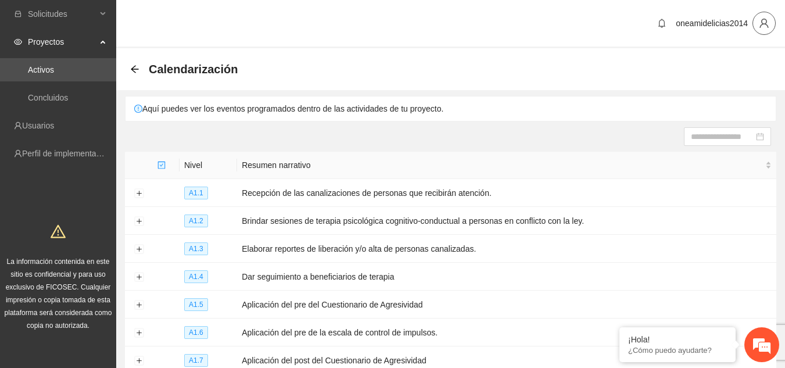
click at [758, 24] on span "user" at bounding box center [764, 23] width 22 height 10
click at [735, 67] on span "Cerrar sesión" at bounding box center [733, 67] width 73 height 13
